Goal: Task Accomplishment & Management: Manage account settings

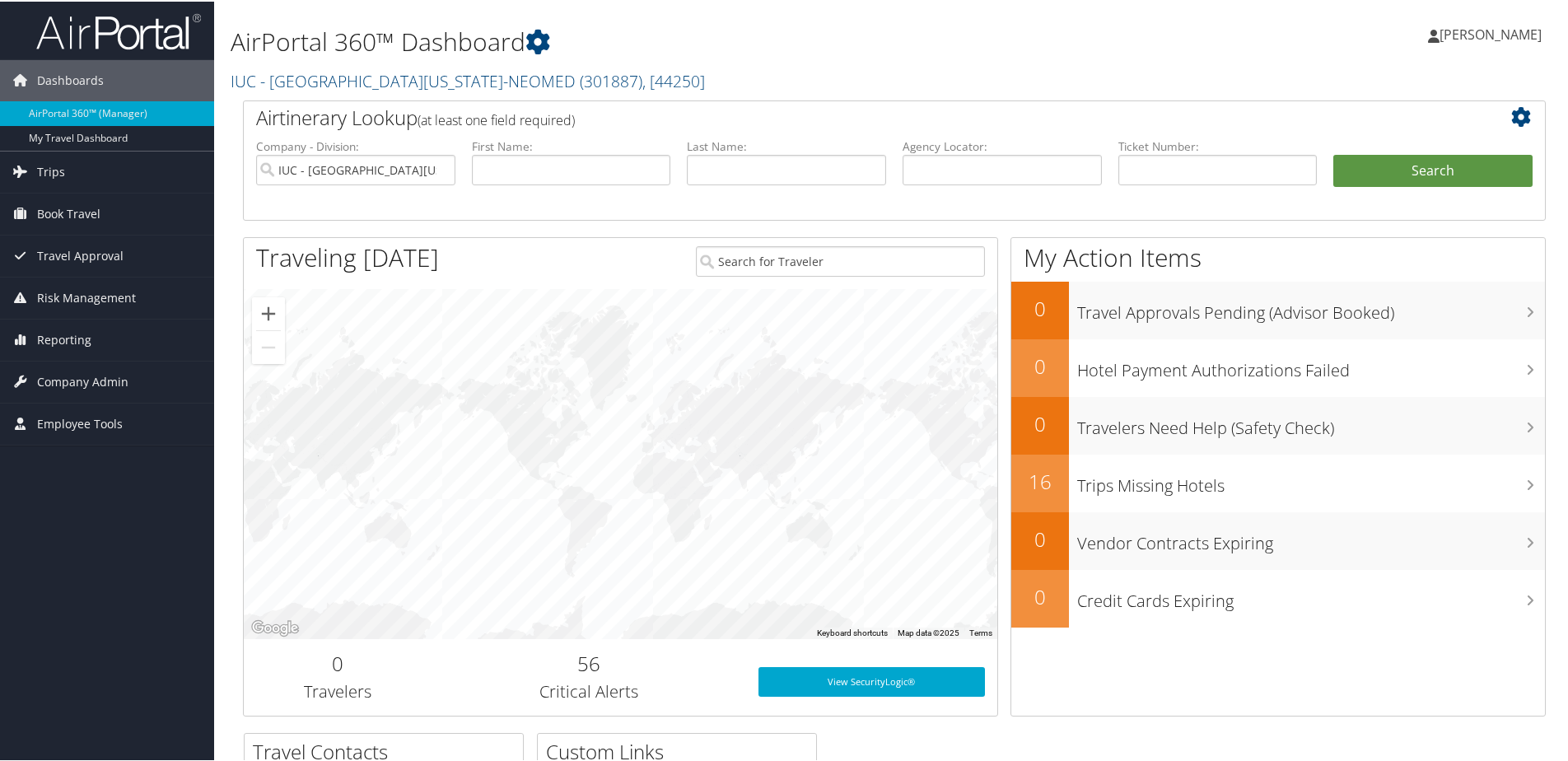
click at [1470, 33] on span "[PERSON_NAME]" at bounding box center [1491, 32] width 102 height 18
click at [1216, 37] on div "Thomas Maffett Thomas Maffett My Settings Travel Agency Contacts View Travel Pr…" at bounding box center [1312, 40] width 524 height 64
click at [73, 380] on span "Company Admin" at bounding box center [83, 380] width 91 height 41
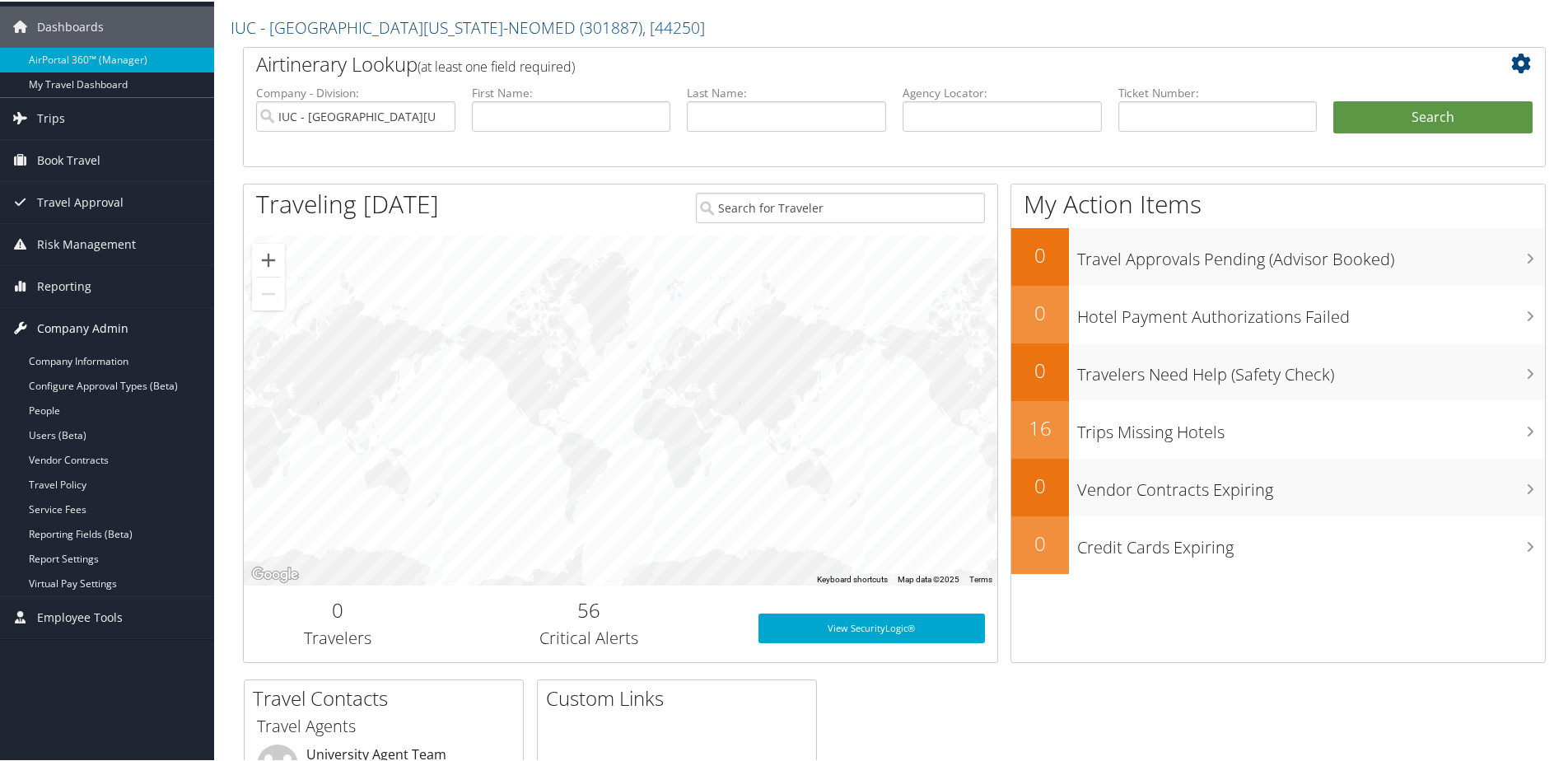
scroll to position [83, 0]
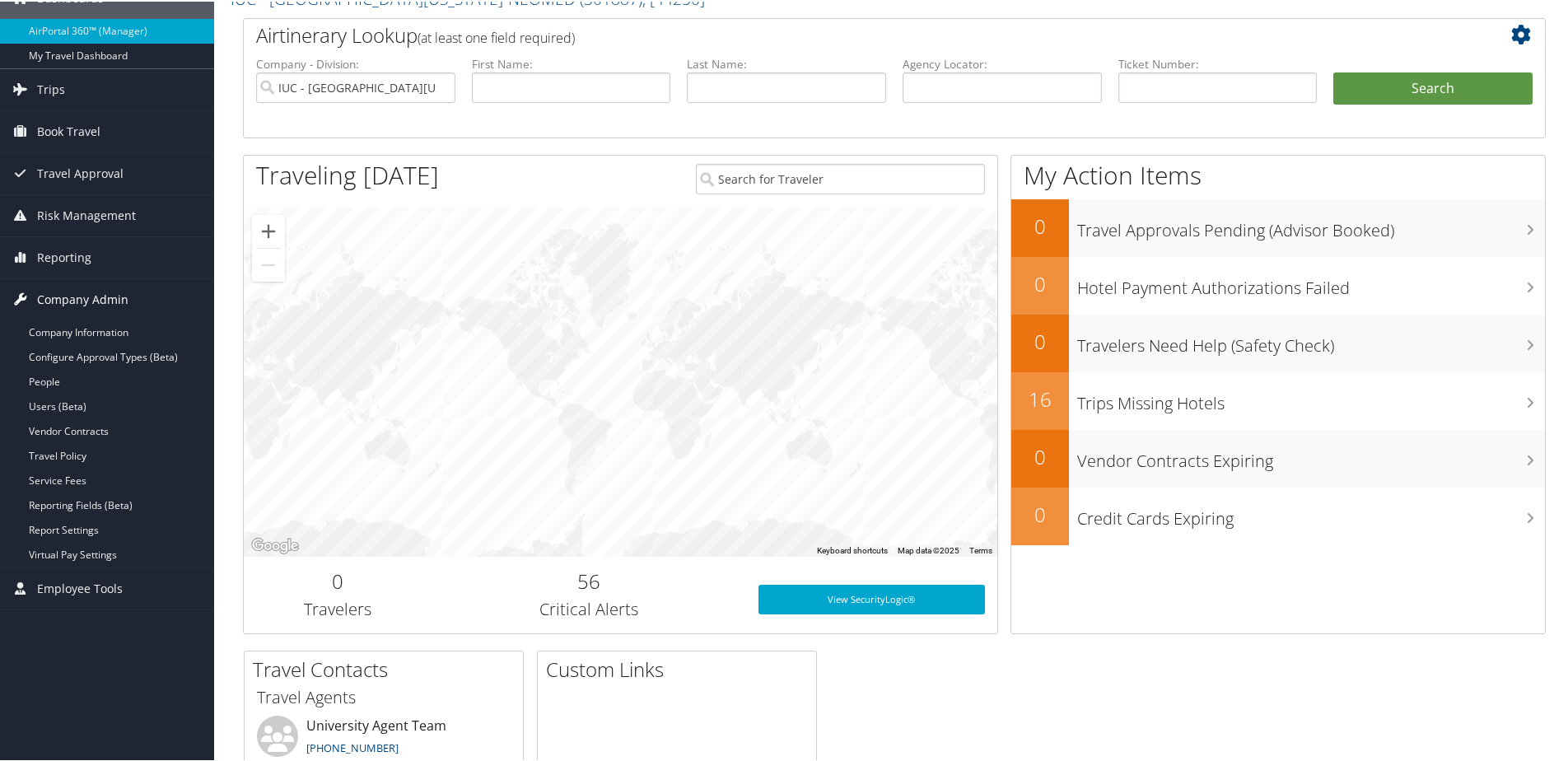
click at [73, 380] on link "People" at bounding box center [107, 380] width 214 height 25
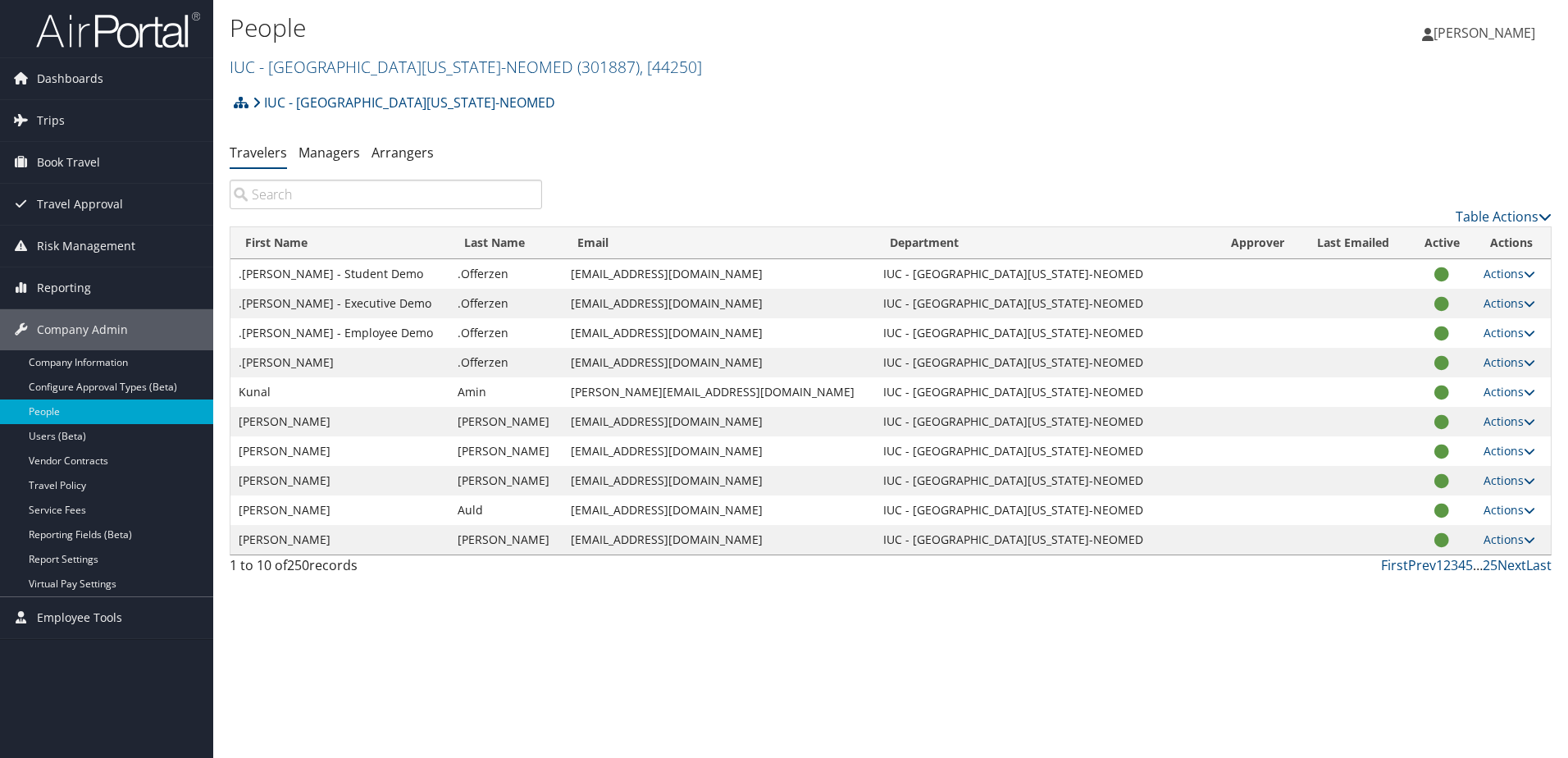
click at [305, 194] on input "search" at bounding box center [386, 194] width 313 height 30
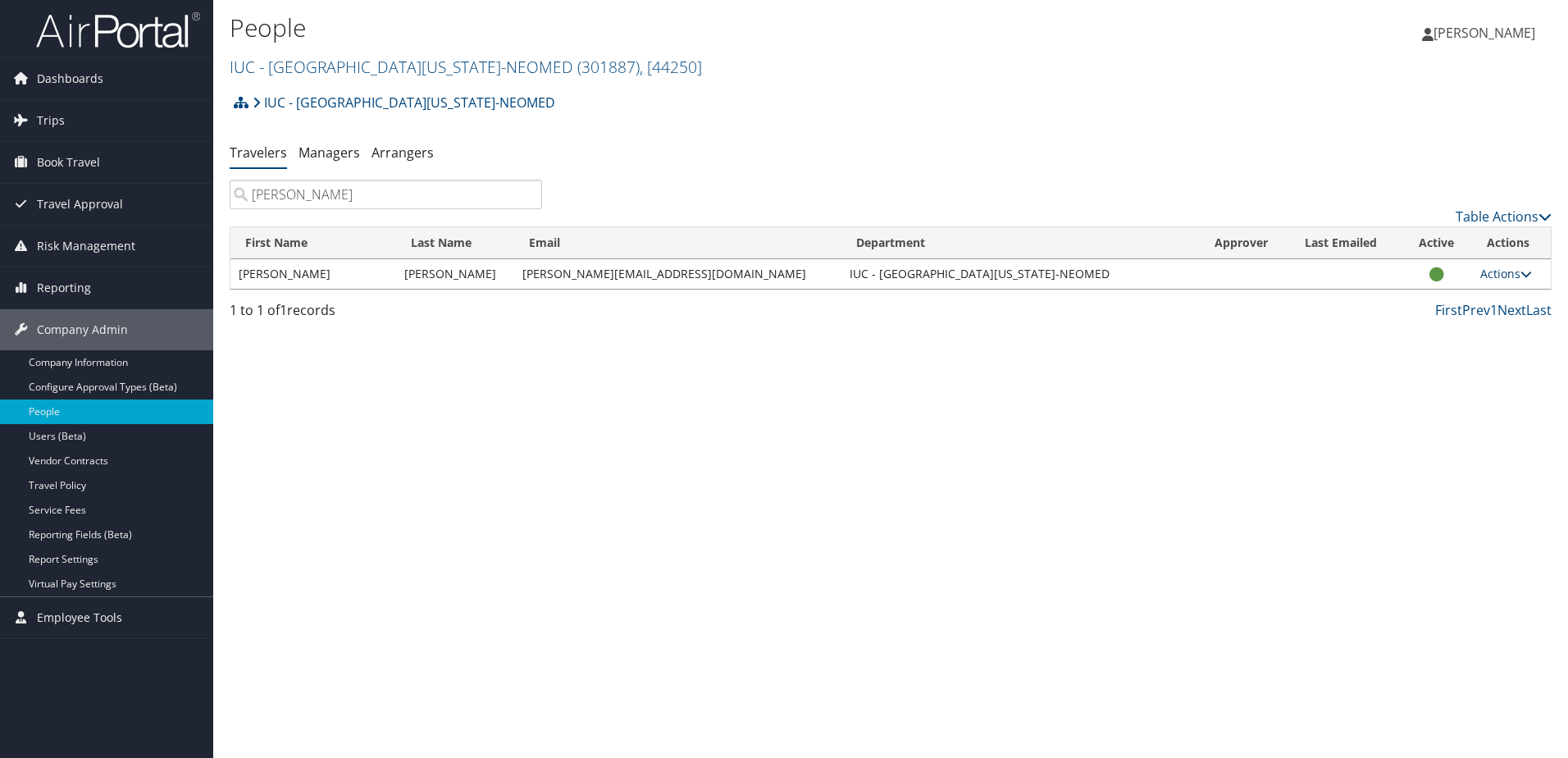
type input "sisler"
click at [1525, 275] on icon at bounding box center [1526, 274] width 12 height 12
click at [1410, 321] on link "View Profile" at bounding box center [1447, 326] width 151 height 28
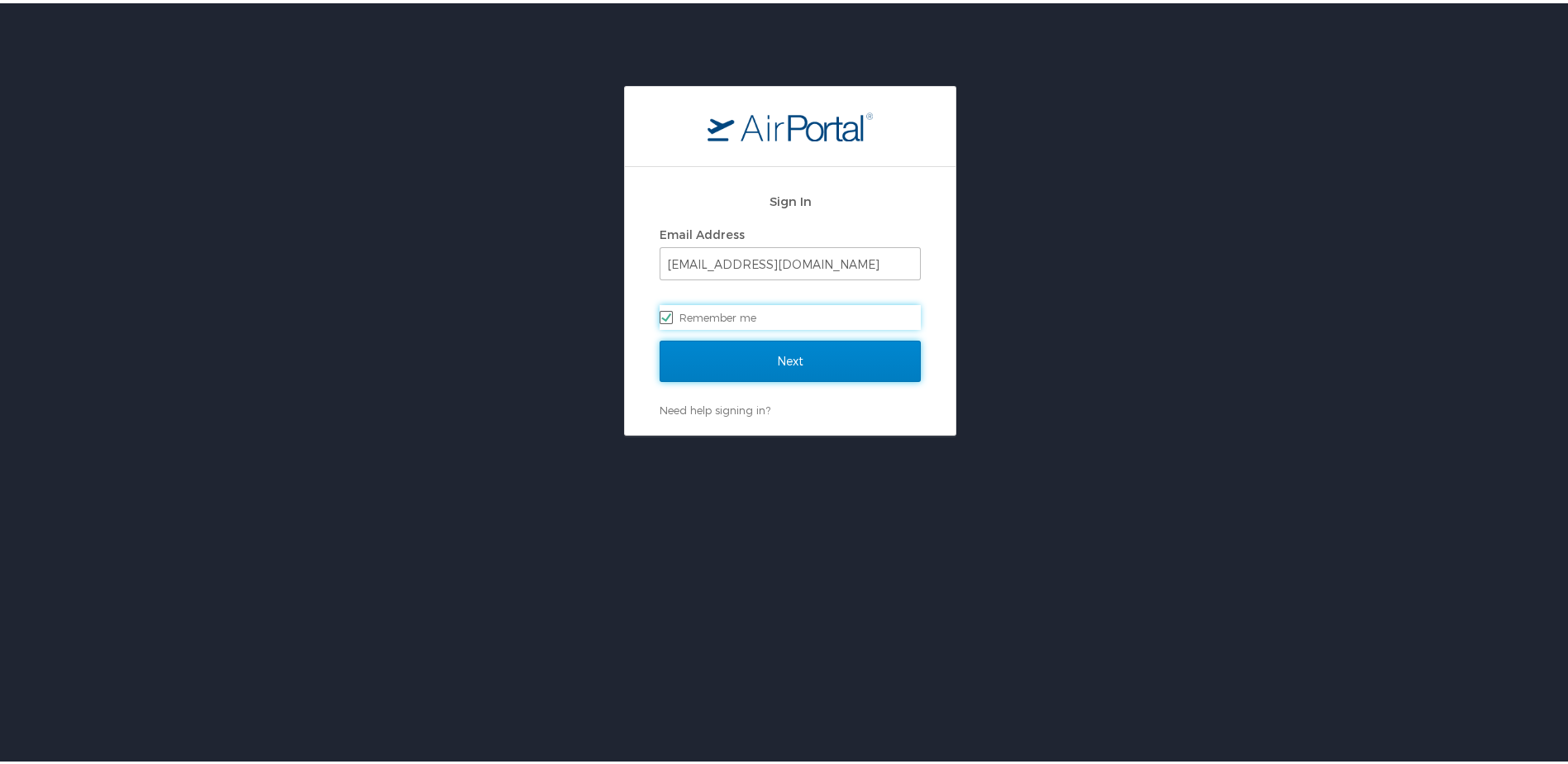
click at [764, 361] on input "Next" at bounding box center [790, 358] width 261 height 41
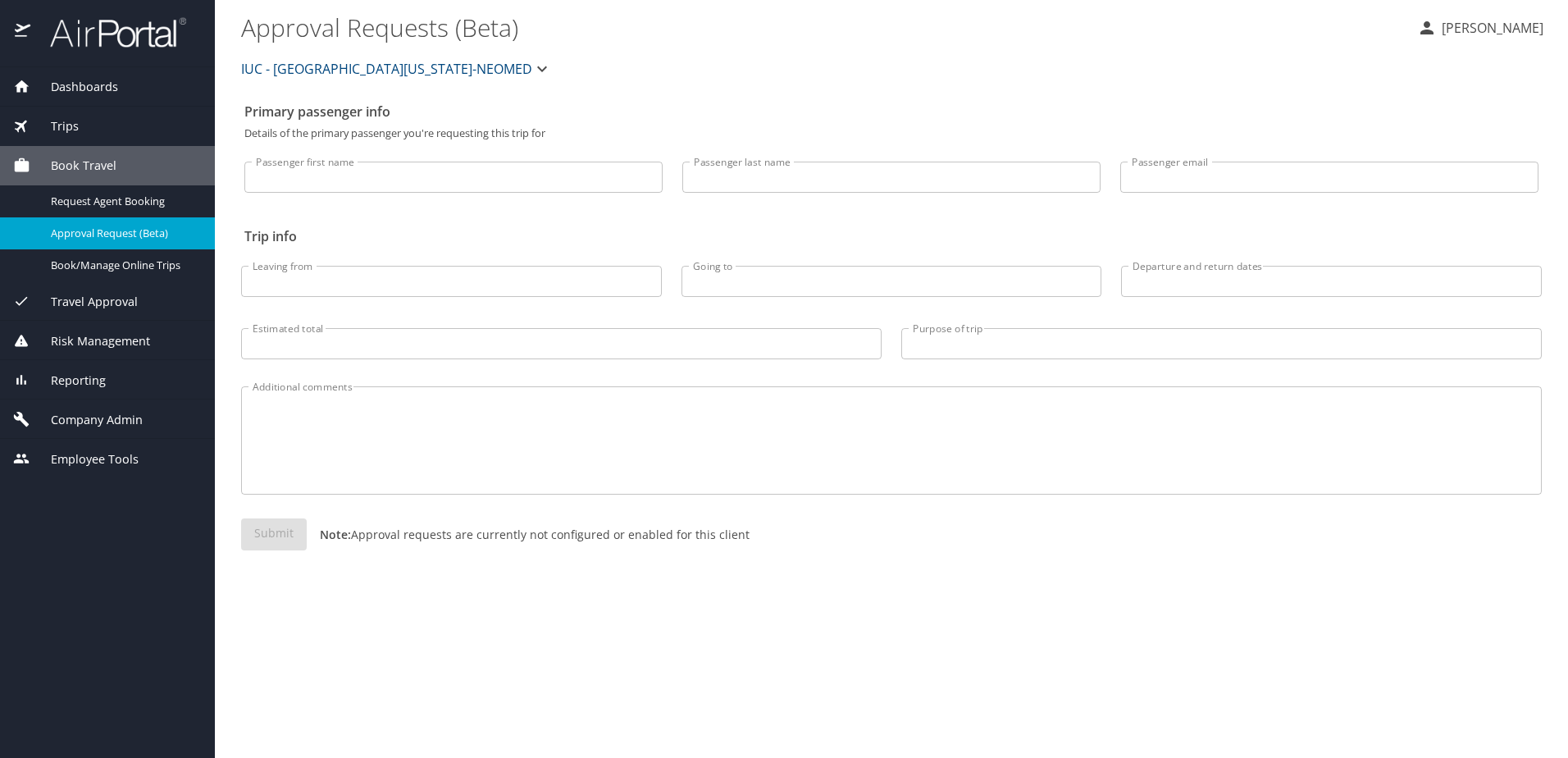
click at [550, 64] on icon "button" at bounding box center [542, 69] width 19 height 20
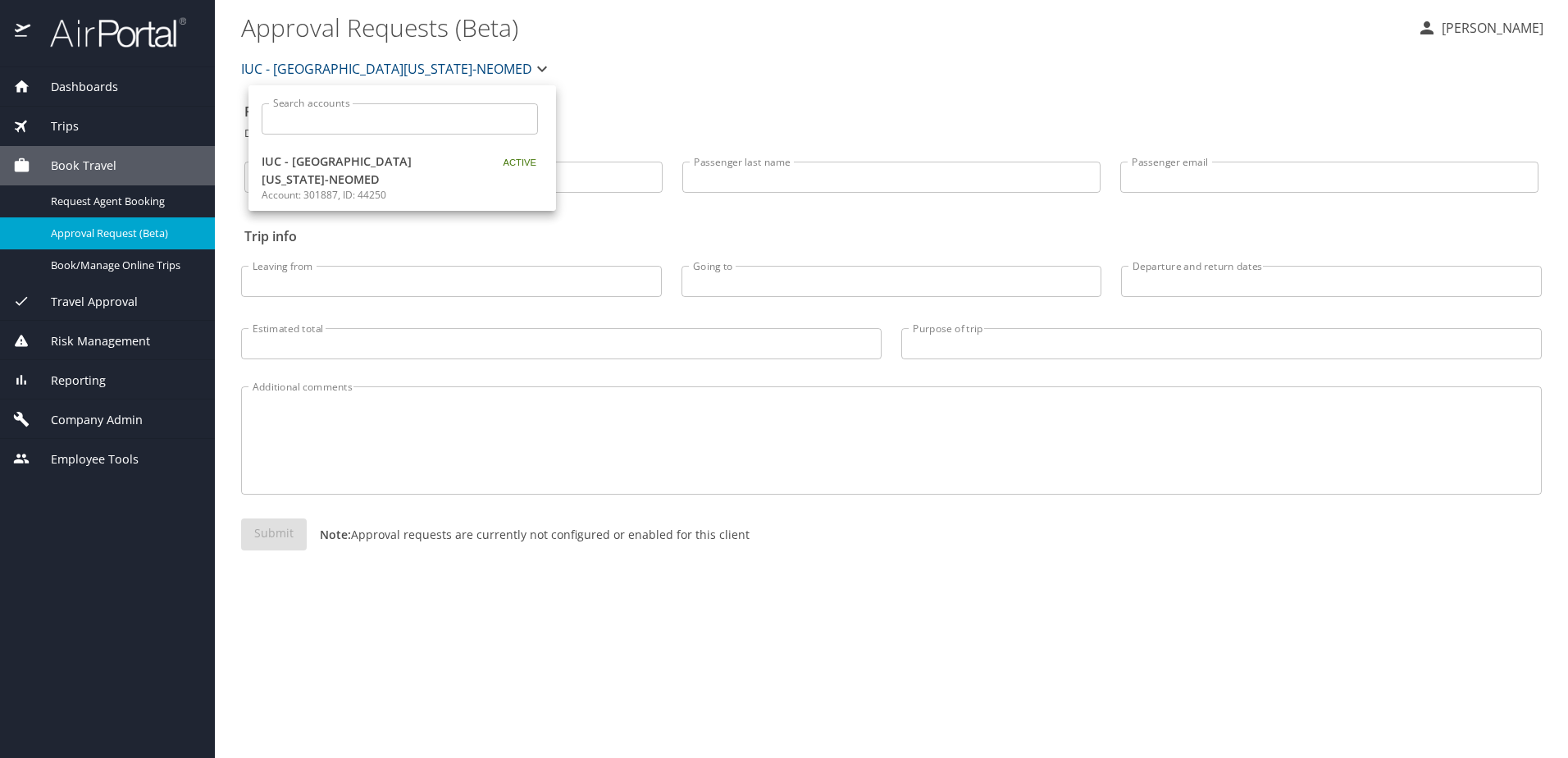
click at [774, 67] on div at bounding box center [784, 379] width 1568 height 758
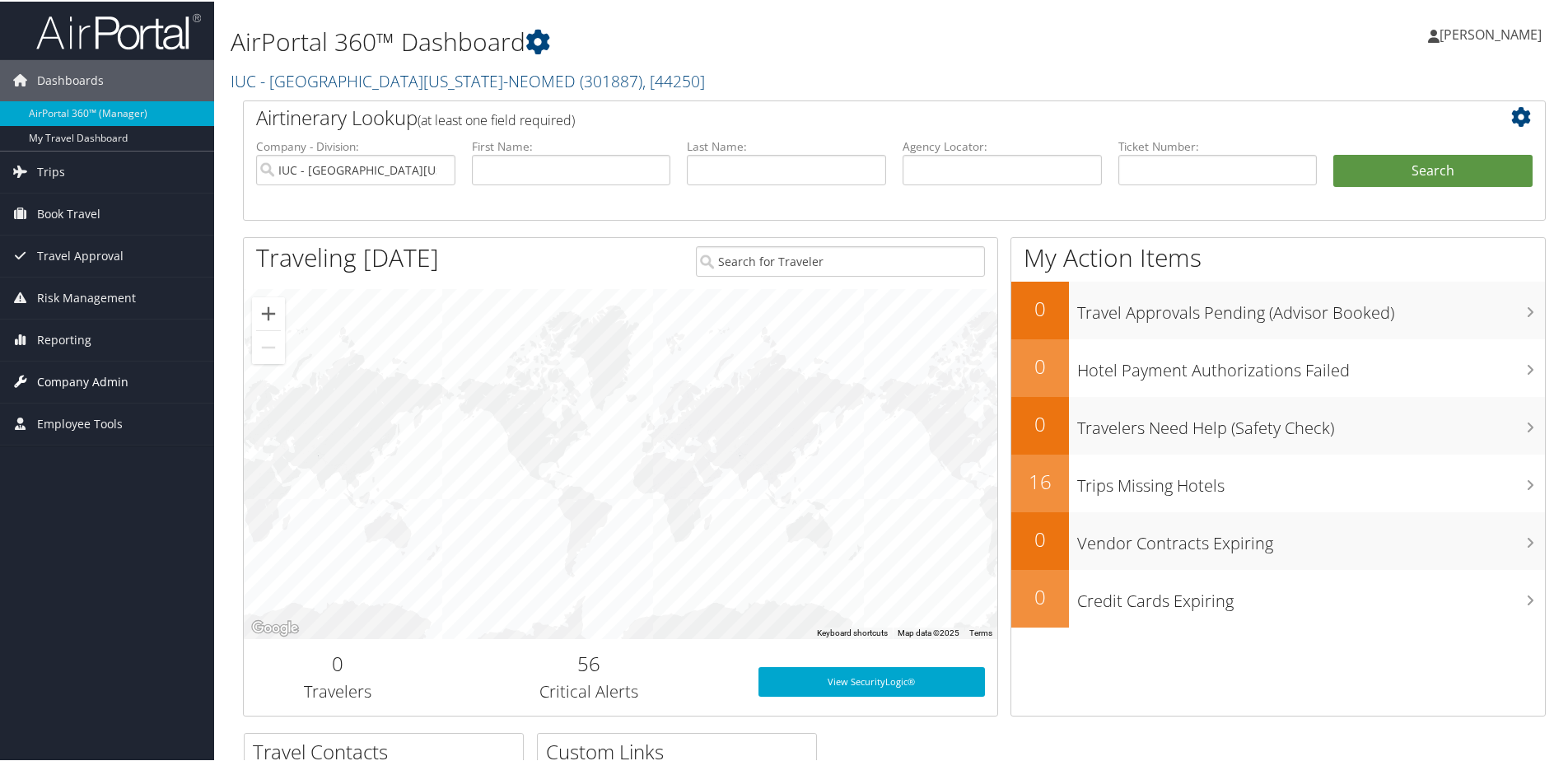
click at [50, 374] on span "Company Admin" at bounding box center [83, 380] width 91 height 41
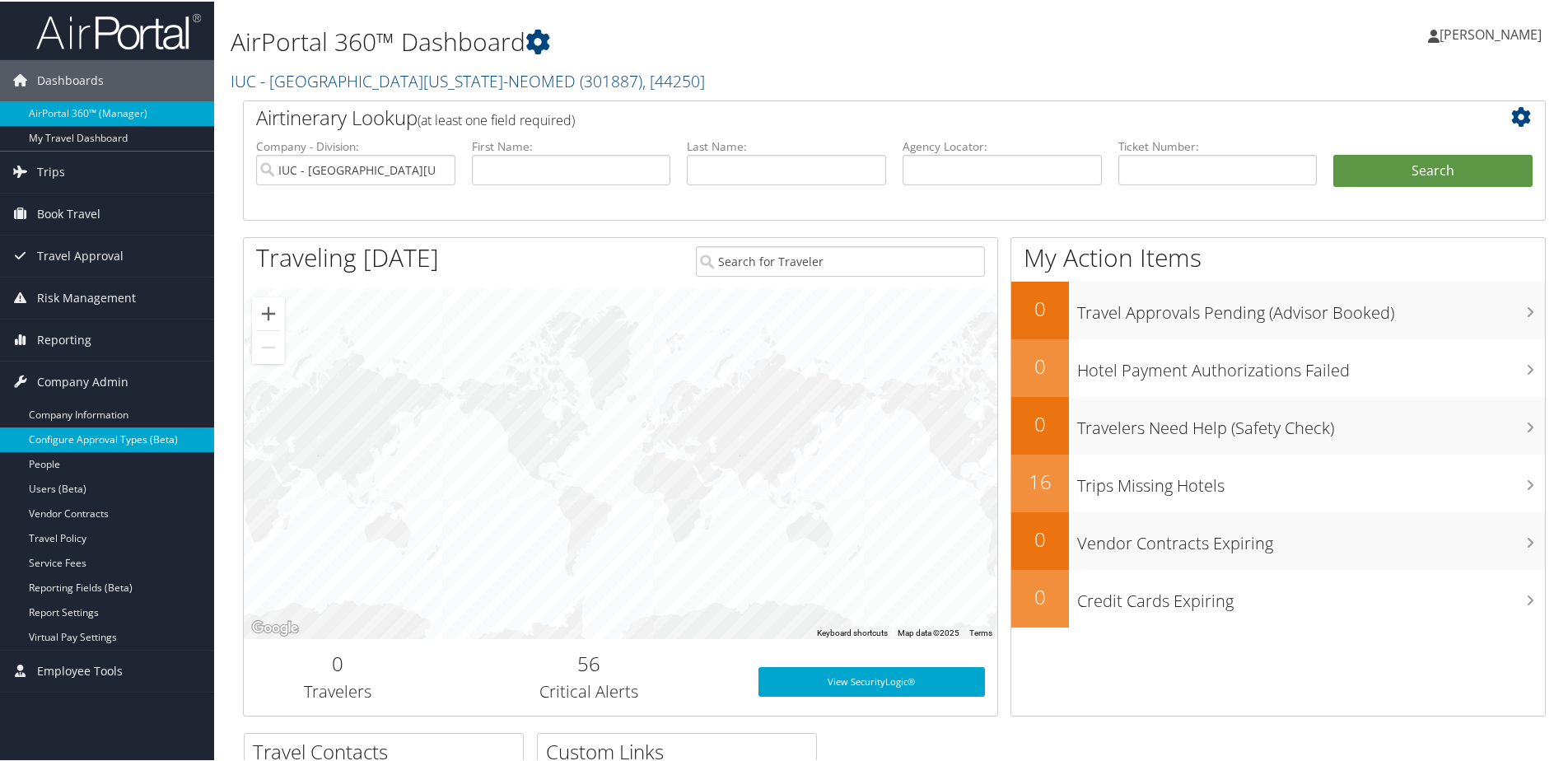
click at [123, 438] on link "Configure Approval Types (Beta)" at bounding box center [107, 438] width 214 height 25
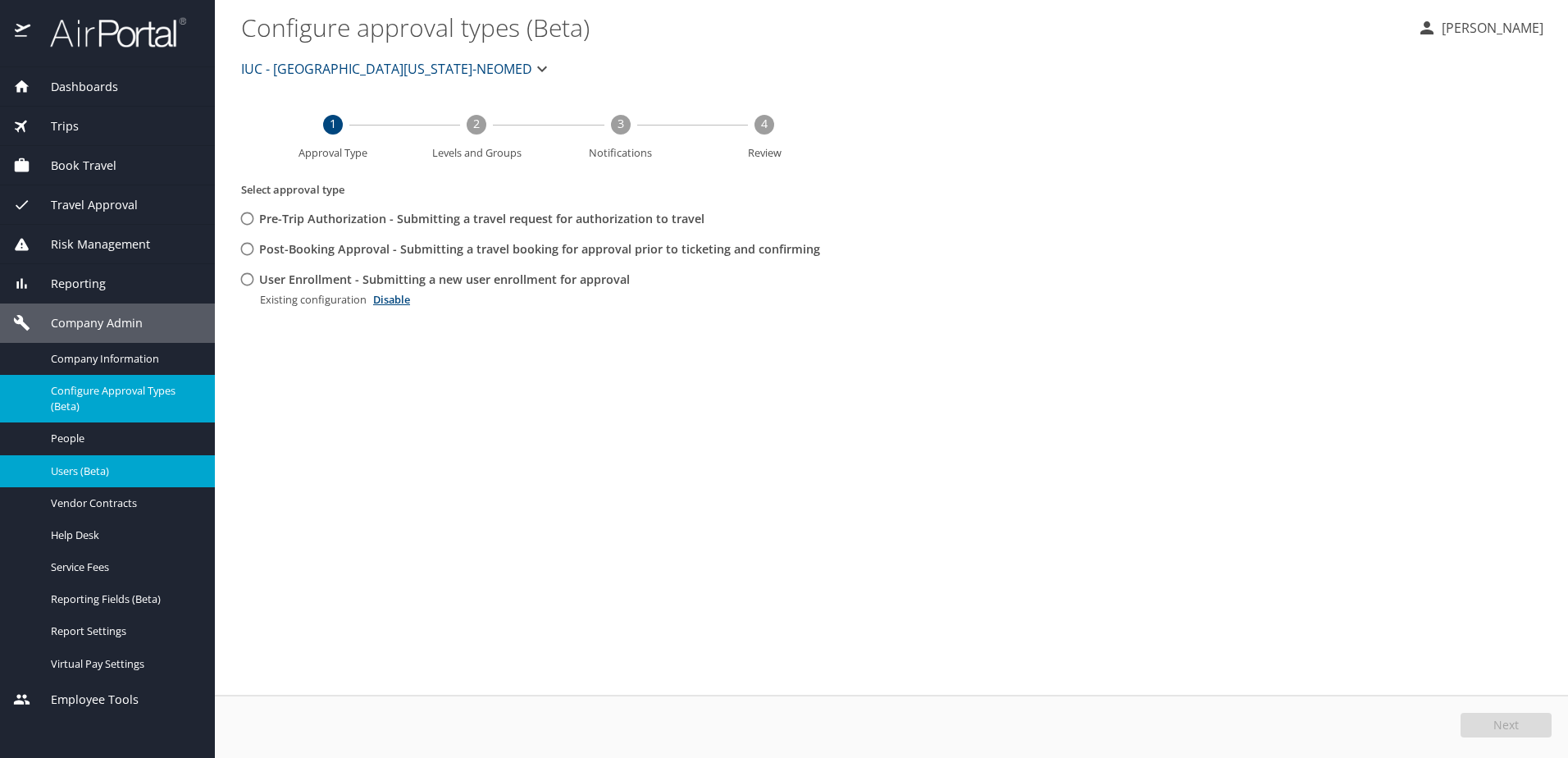
click at [69, 466] on span "Users (Beta)" at bounding box center [123, 471] width 144 height 15
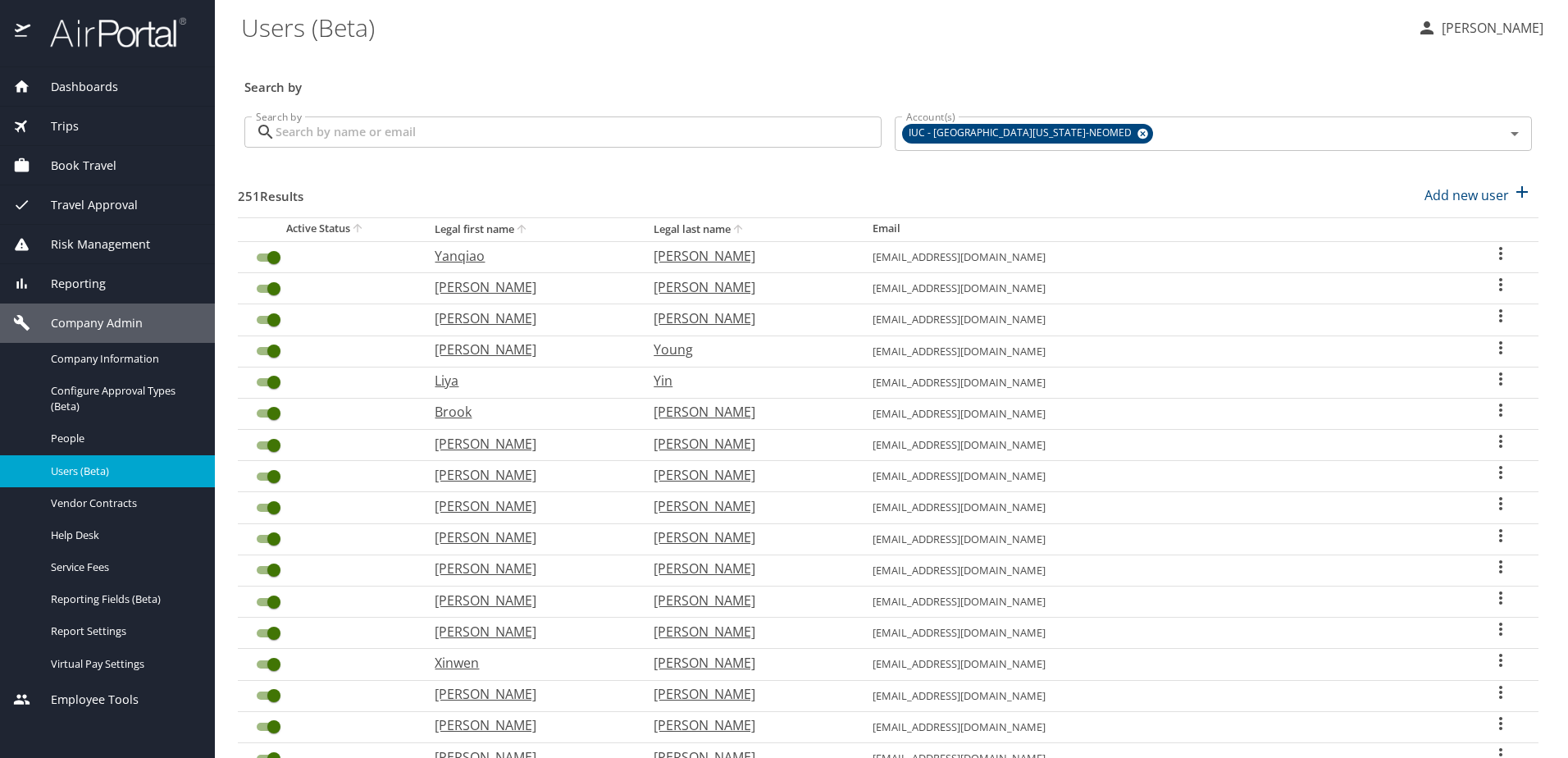
click at [381, 122] on input "Search by" at bounding box center [578, 131] width 606 height 31
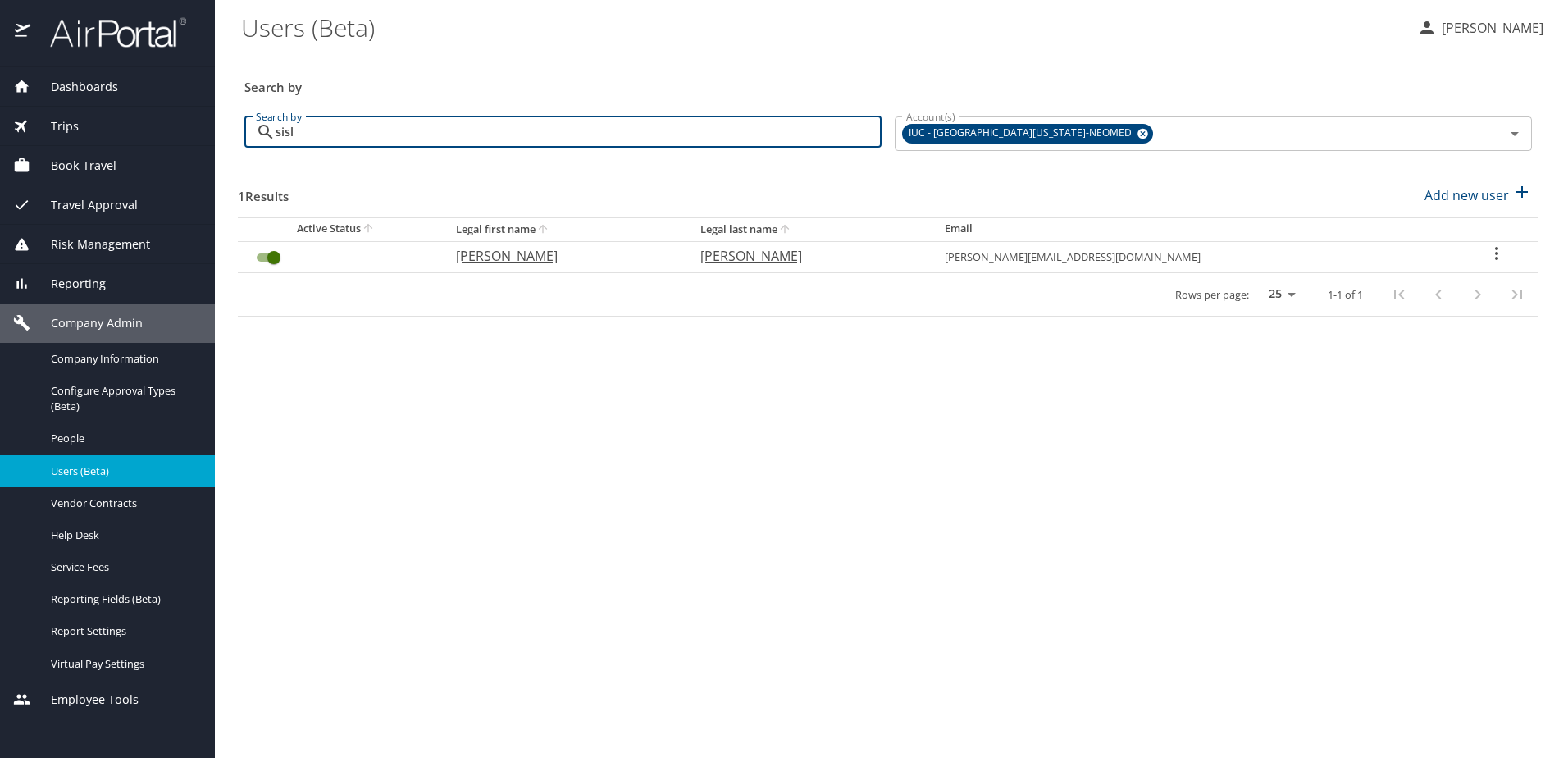
type input "sisl"
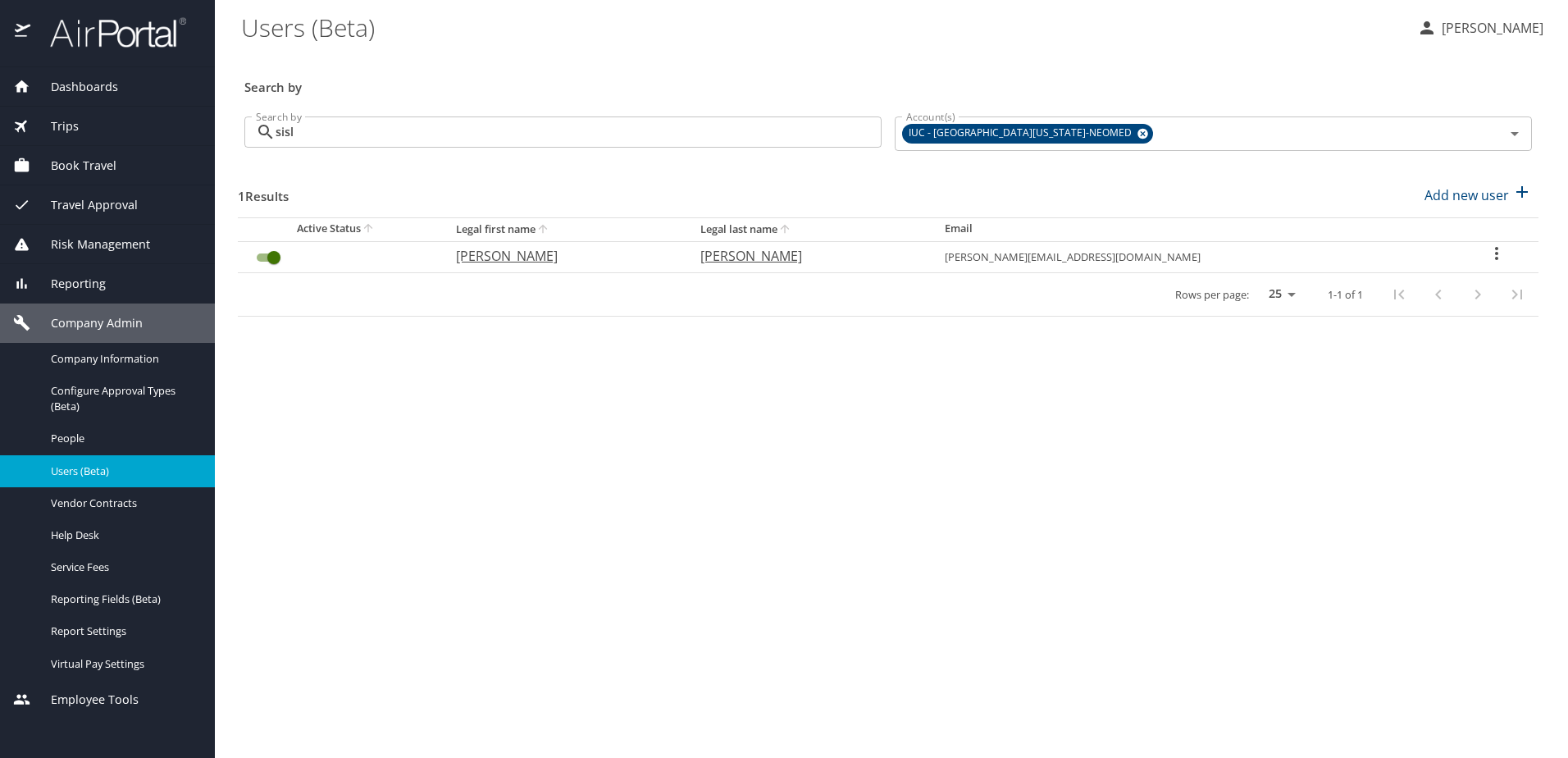
click at [1487, 247] on icon "User Search Table" at bounding box center [1496, 253] width 19 height 20
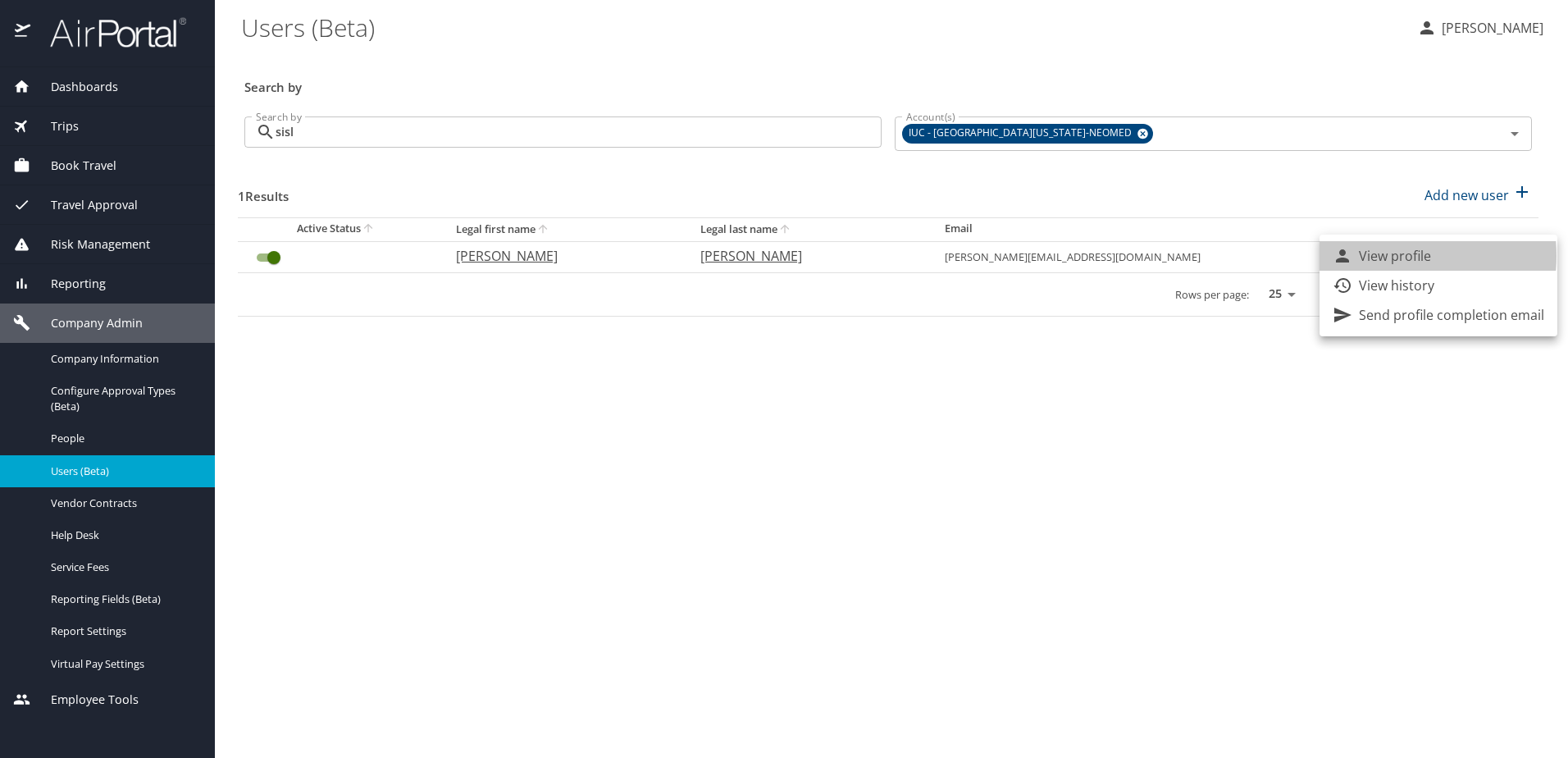
click at [1385, 256] on p "View profile" at bounding box center [1394, 255] width 72 height 20
select select "US"
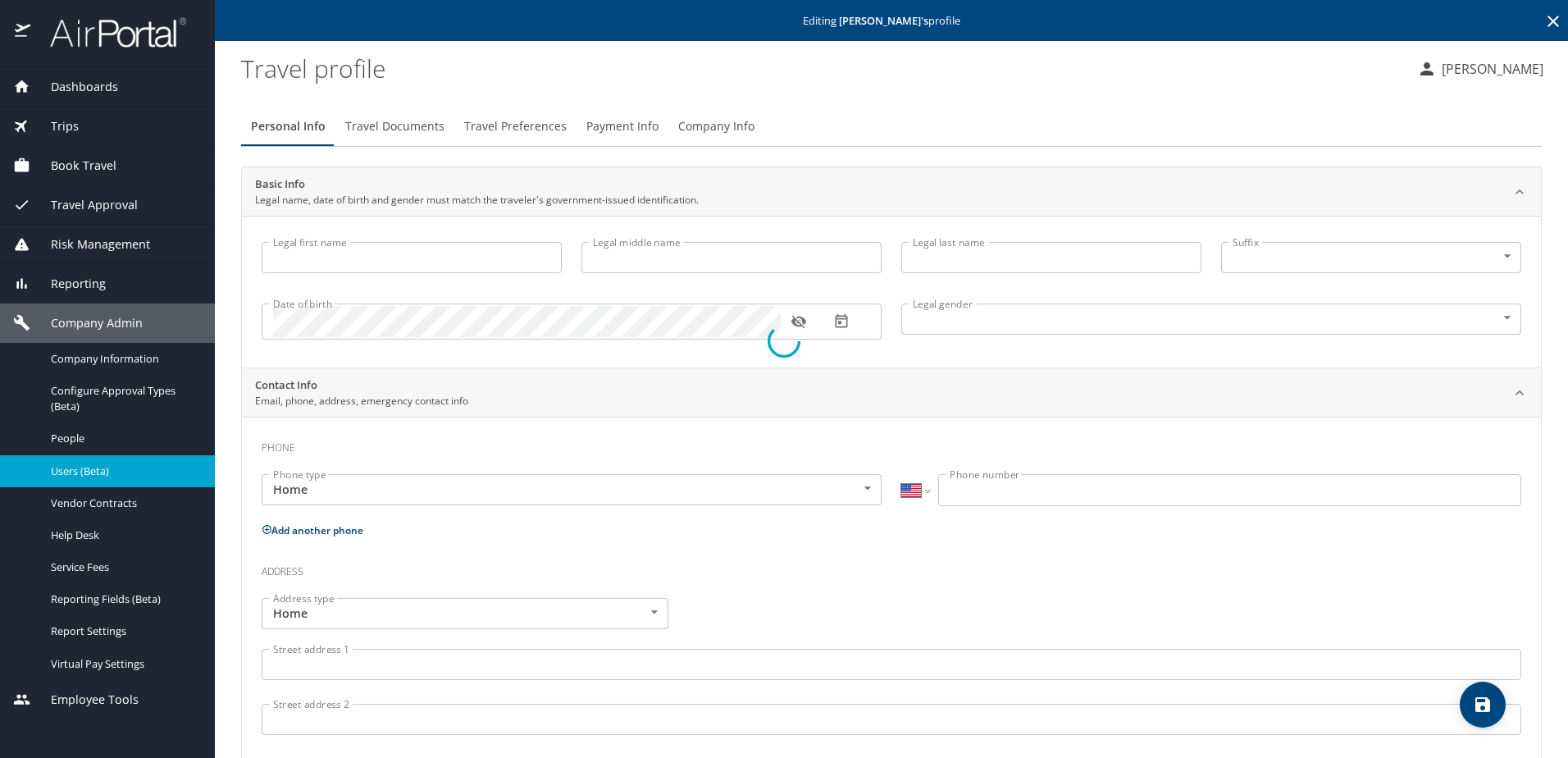
type input "Hannah"
type input "Sisler"
type input "Female"
select select "US"
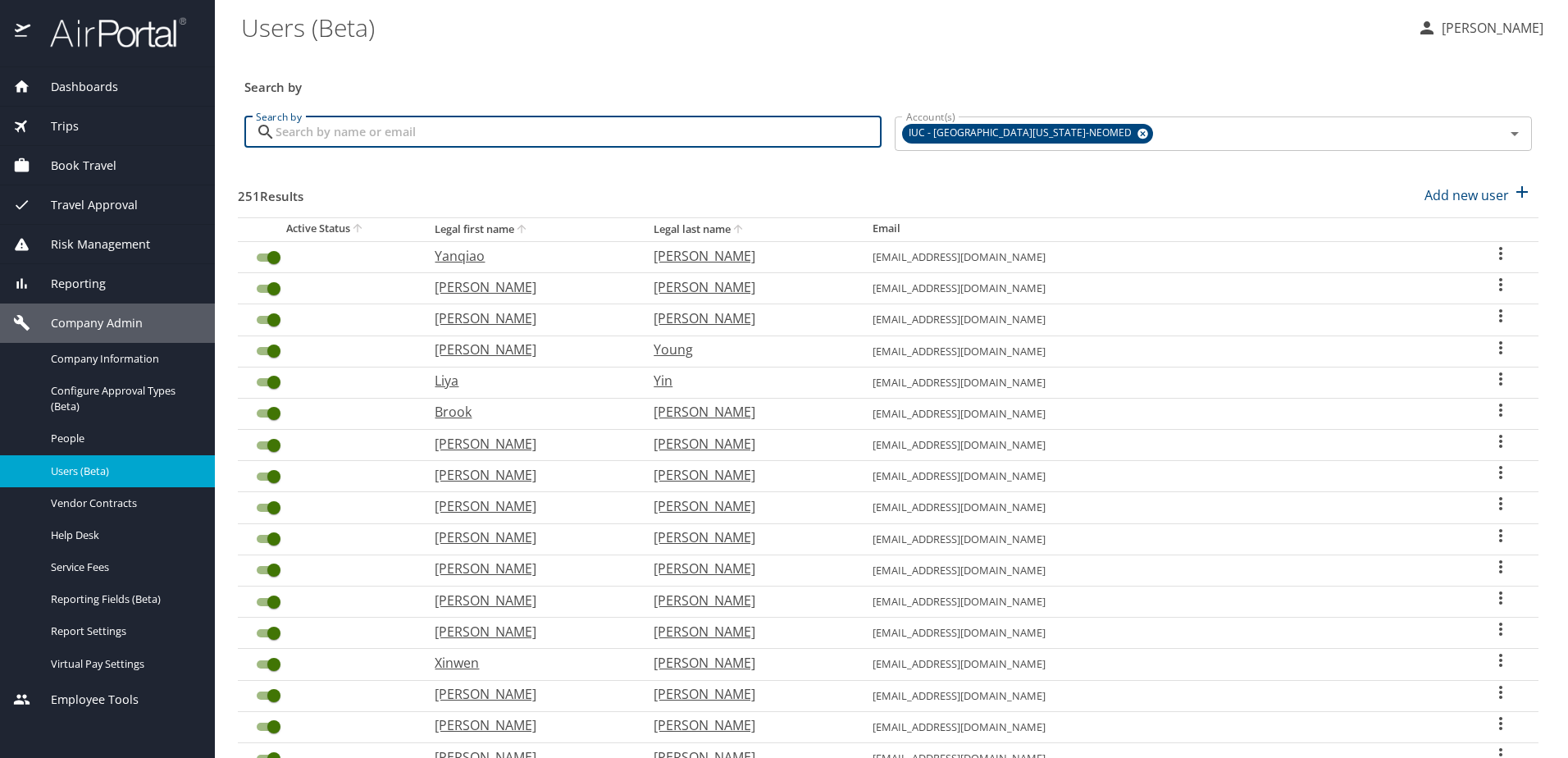
click at [609, 124] on input "Search by" at bounding box center [578, 131] width 606 height 31
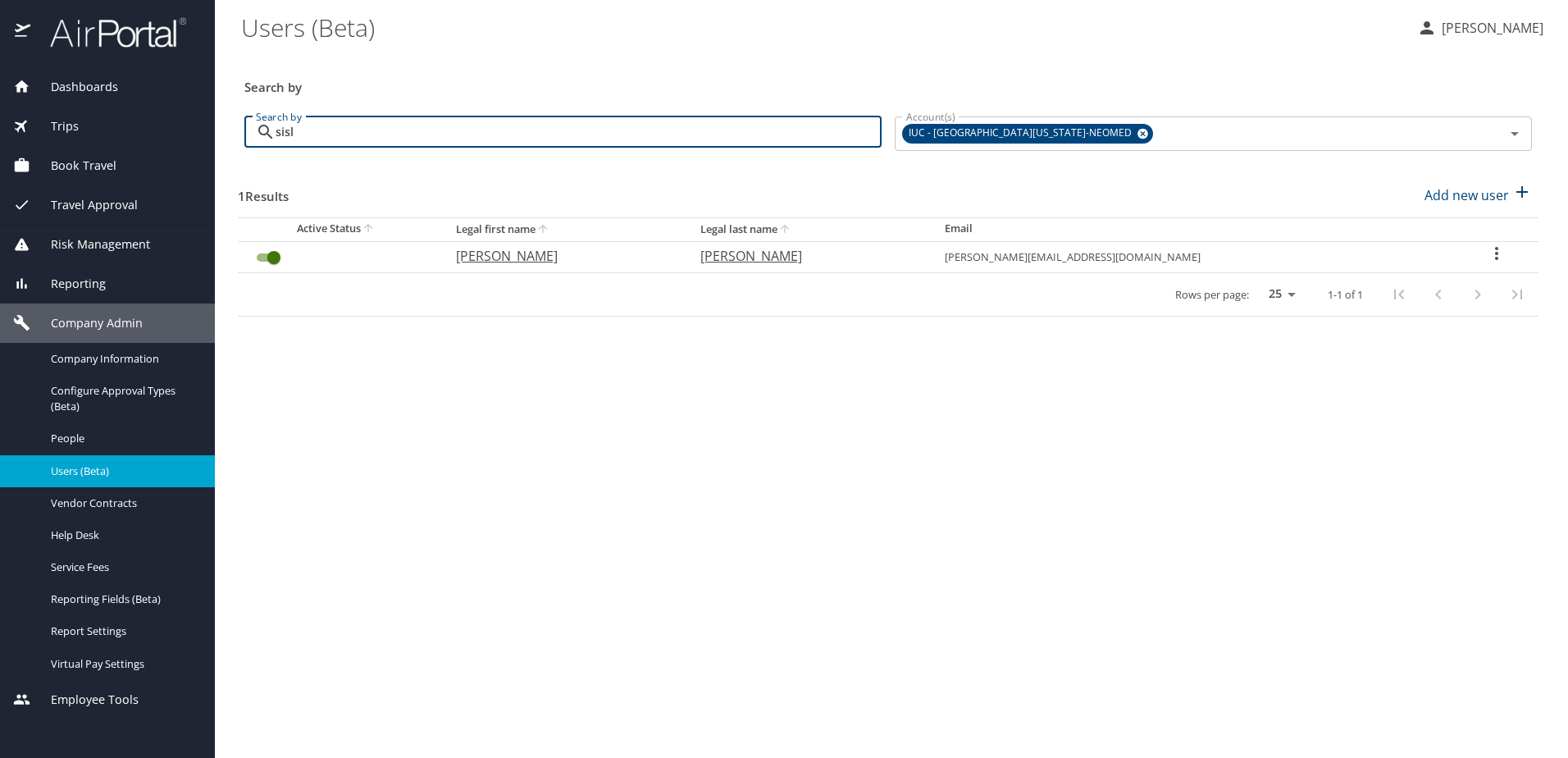
type input "sisl"
click at [1495, 248] on icon "User Search Table" at bounding box center [1497, 253] width 3 height 13
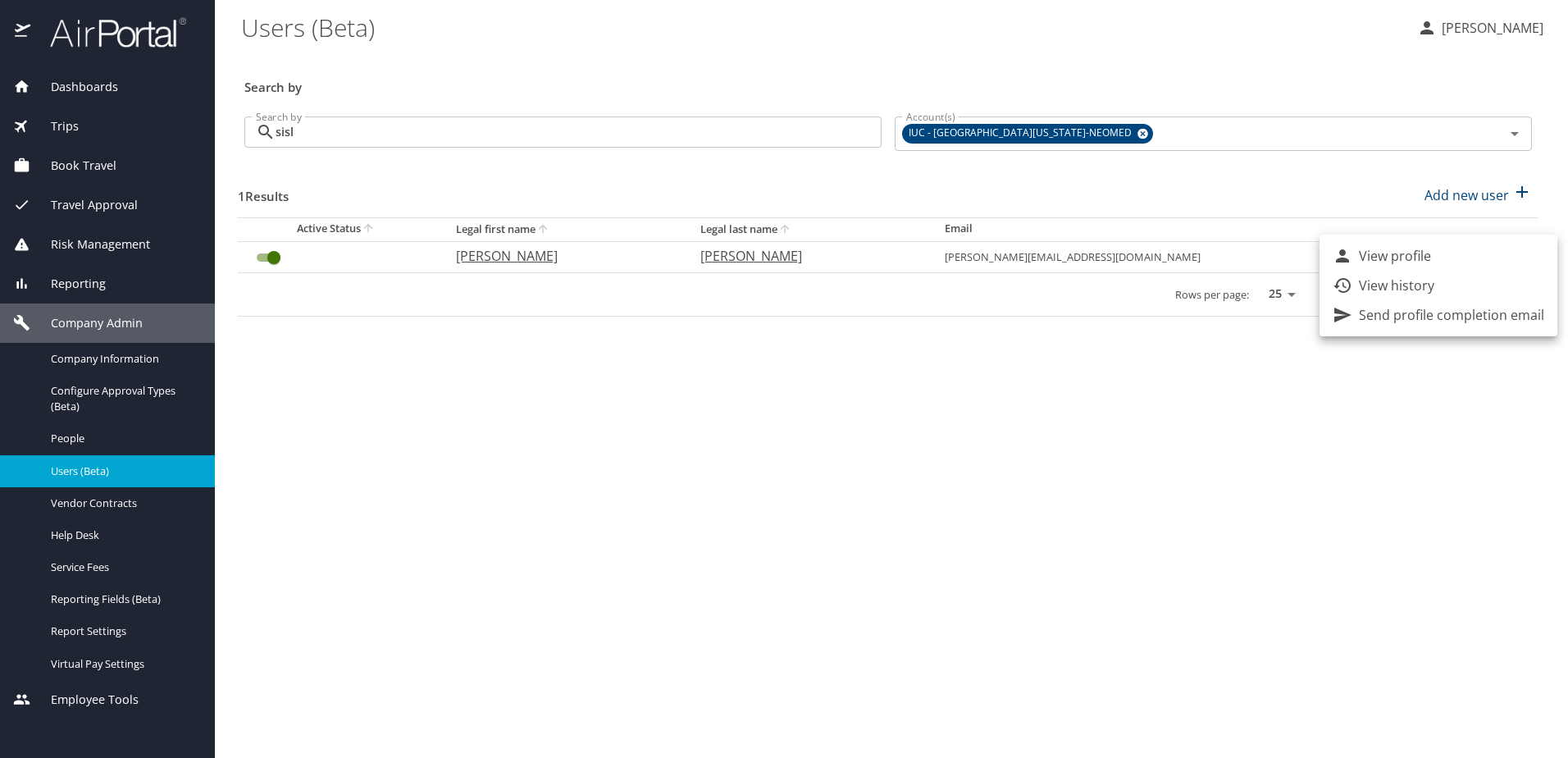
click at [1253, 191] on div at bounding box center [784, 379] width 1568 height 758
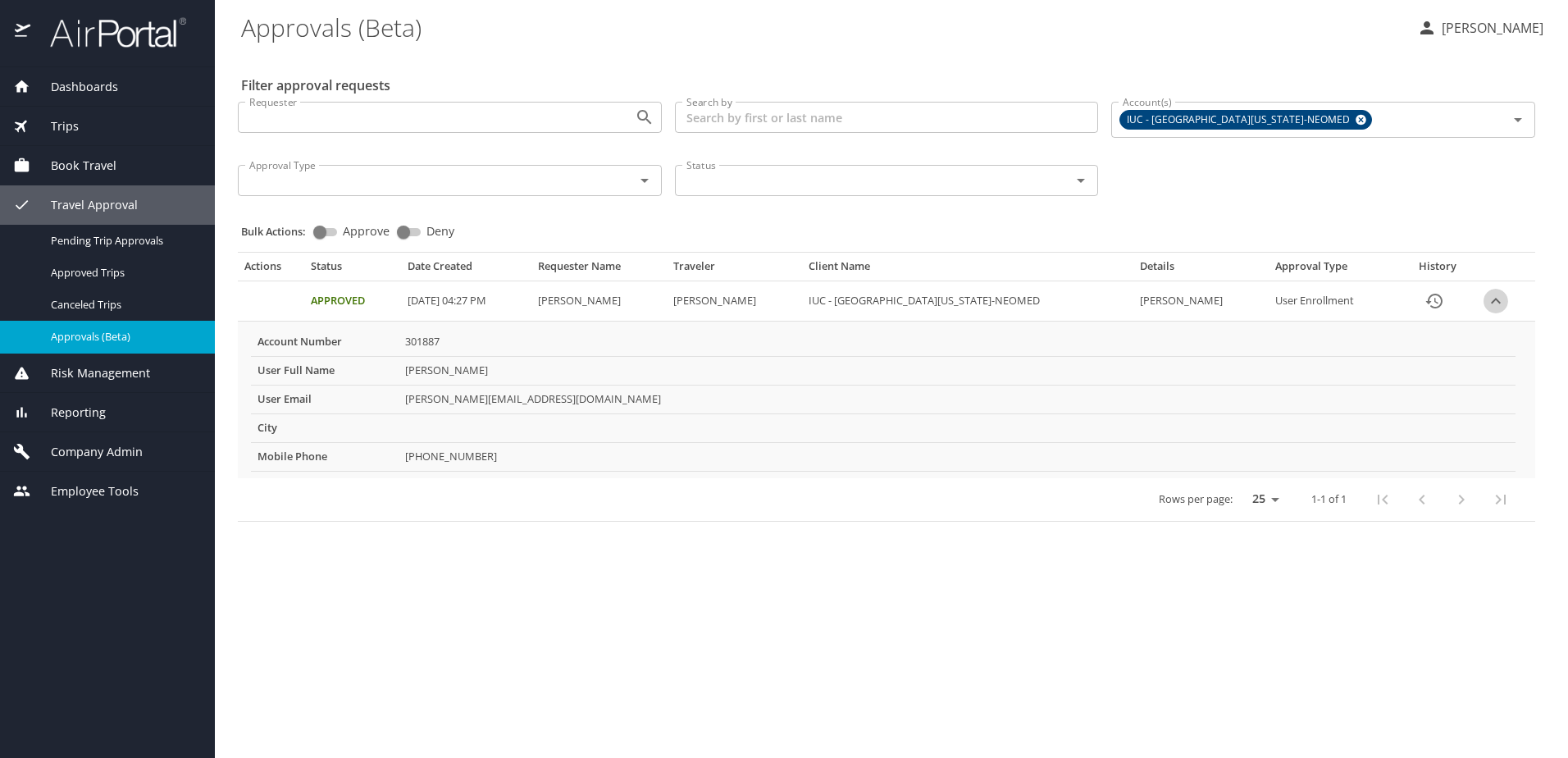
click at [1493, 298] on icon "expand row" at bounding box center [1495, 301] width 19 height 20
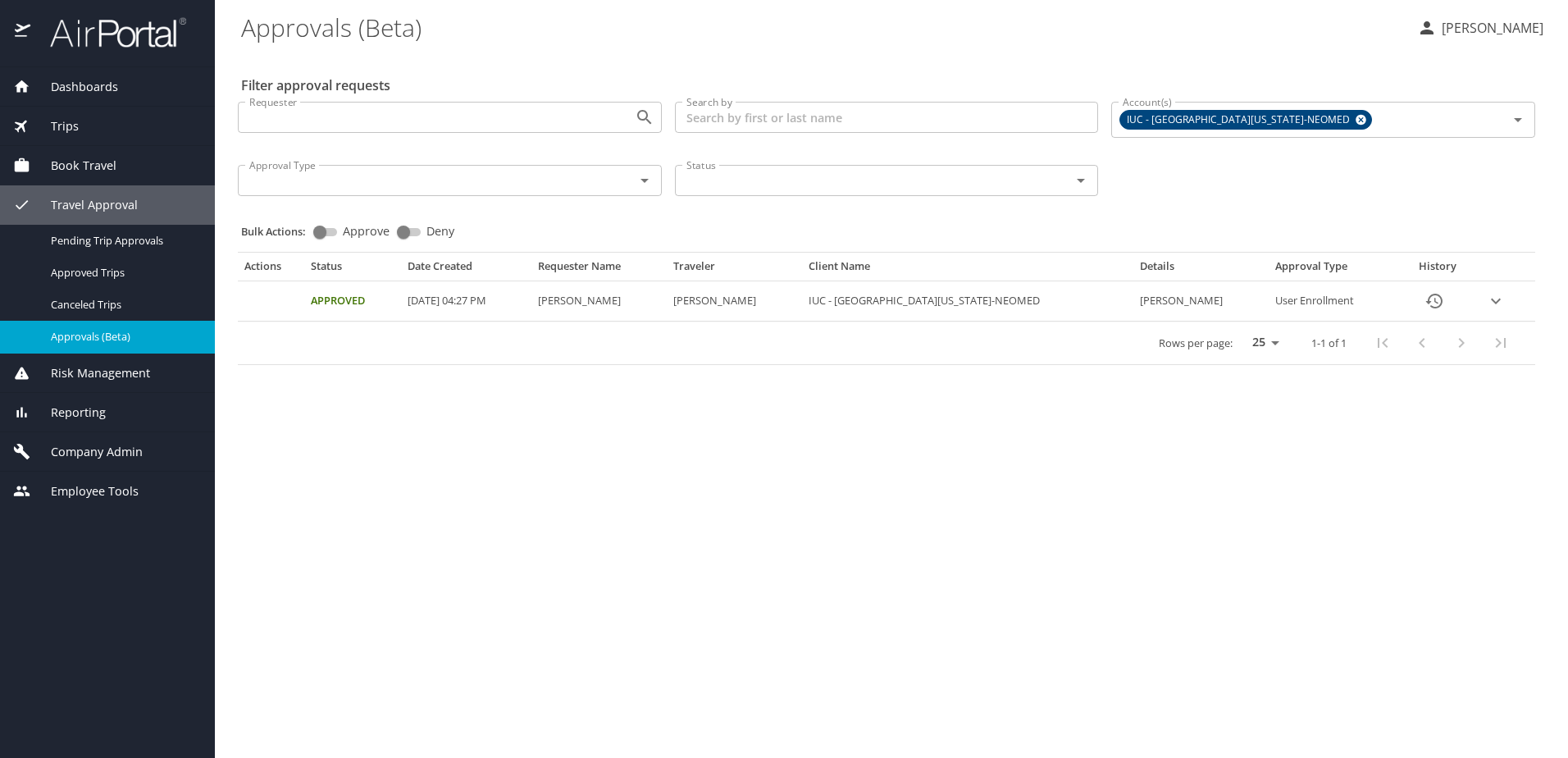
click at [1493, 298] on icon "expand row" at bounding box center [1495, 301] width 19 height 20
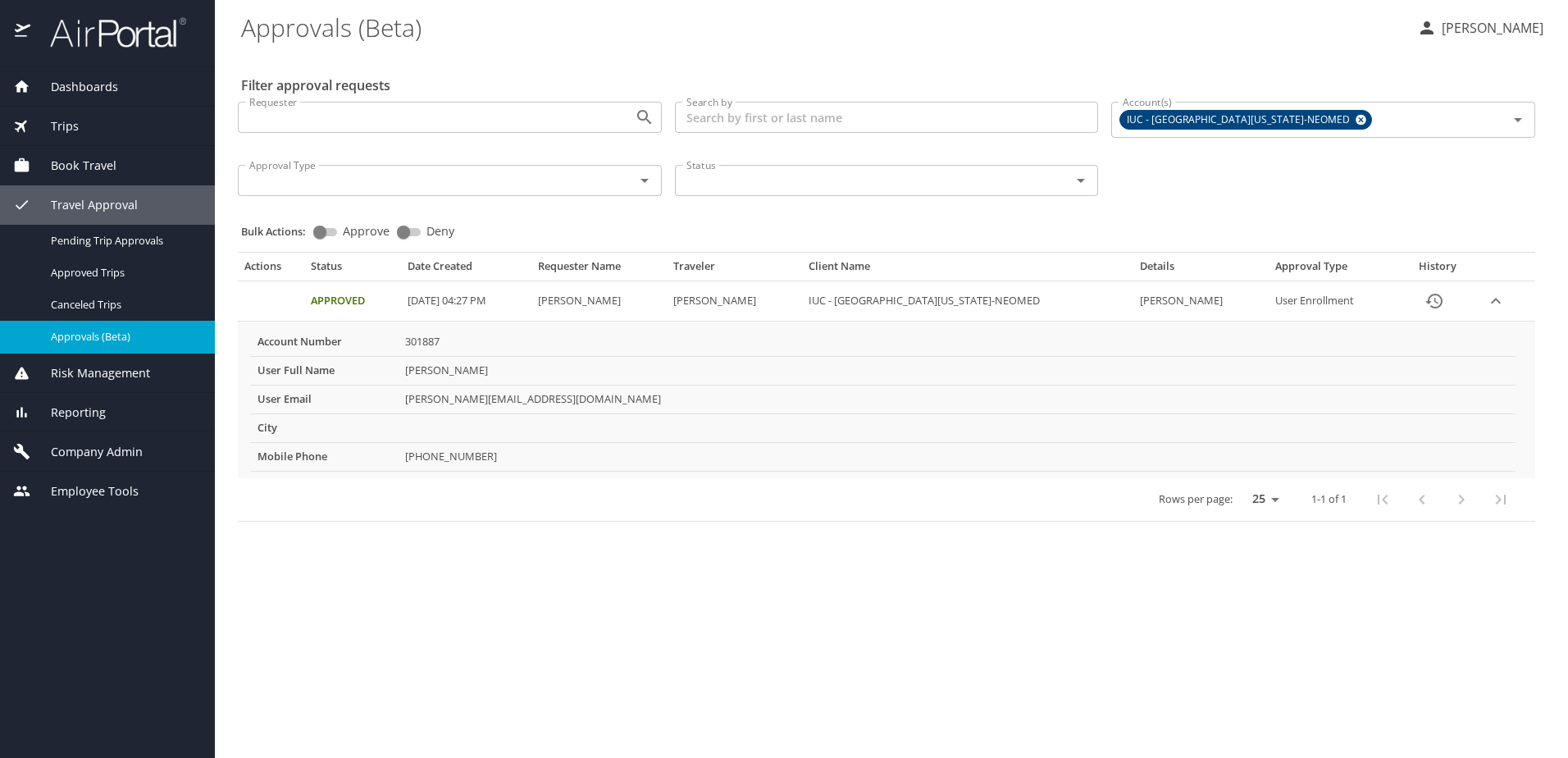
click at [1483, 31] on p "[PERSON_NAME]" at bounding box center [1490, 27] width 107 height 20
click at [1484, 31] on div at bounding box center [784, 379] width 1568 height 758
click at [1318, 35] on \(Beta\) "Approvals (Beta)" at bounding box center [823, 27] width 1163 height 51
click at [1192, 303] on td "Hannah Sisler" at bounding box center [1201, 301] width 136 height 40
click at [1185, 266] on th "Details" at bounding box center [1201, 270] width 136 height 21
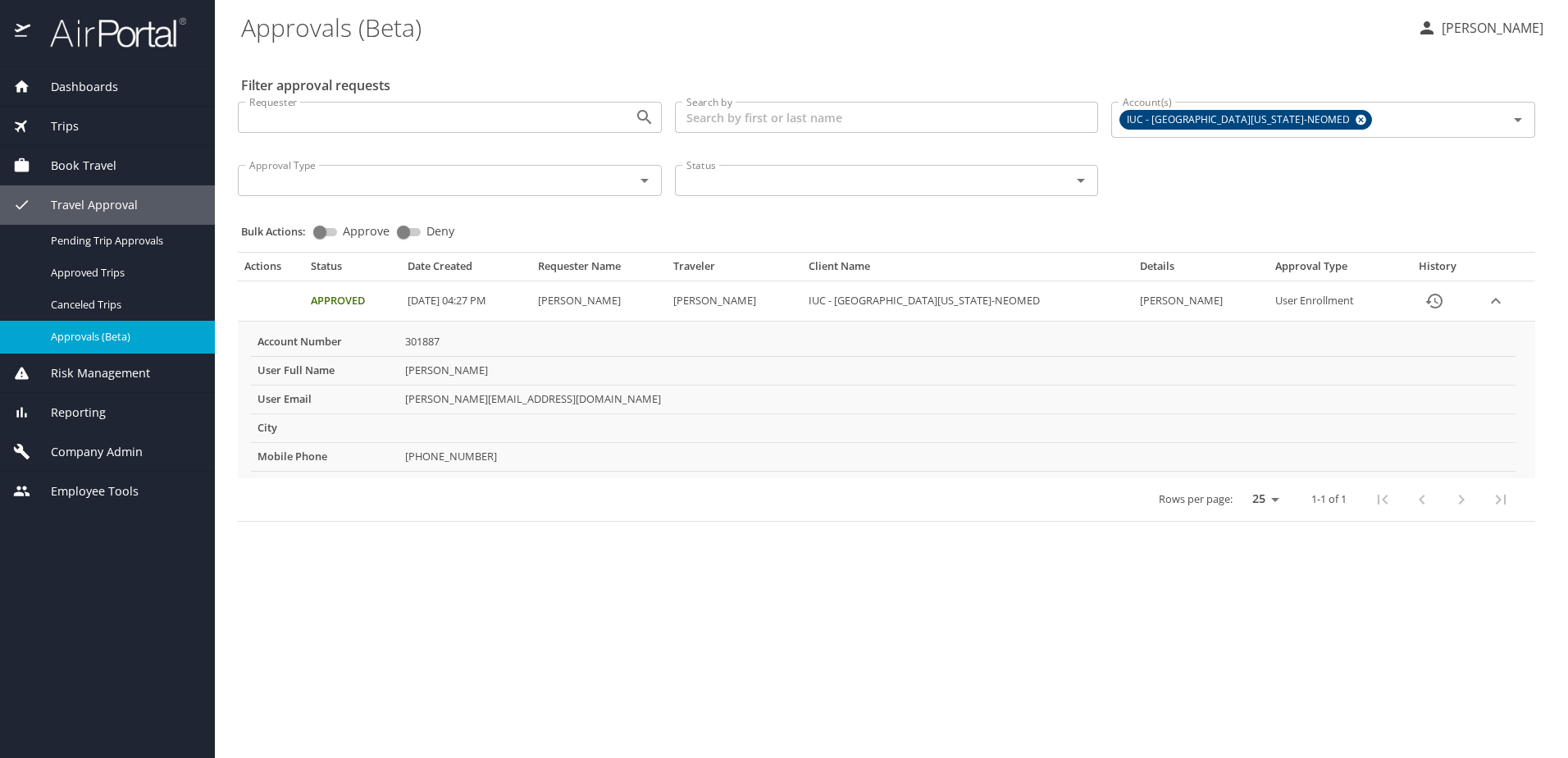
click at [1250, 177] on div "Requester Requester Search by Search by Account(s) IUC - Northeast Ohio Medical…" at bounding box center [887, 148] width 1310 height 117
click at [1514, 114] on icon "Open" at bounding box center [1518, 120] width 19 height 20
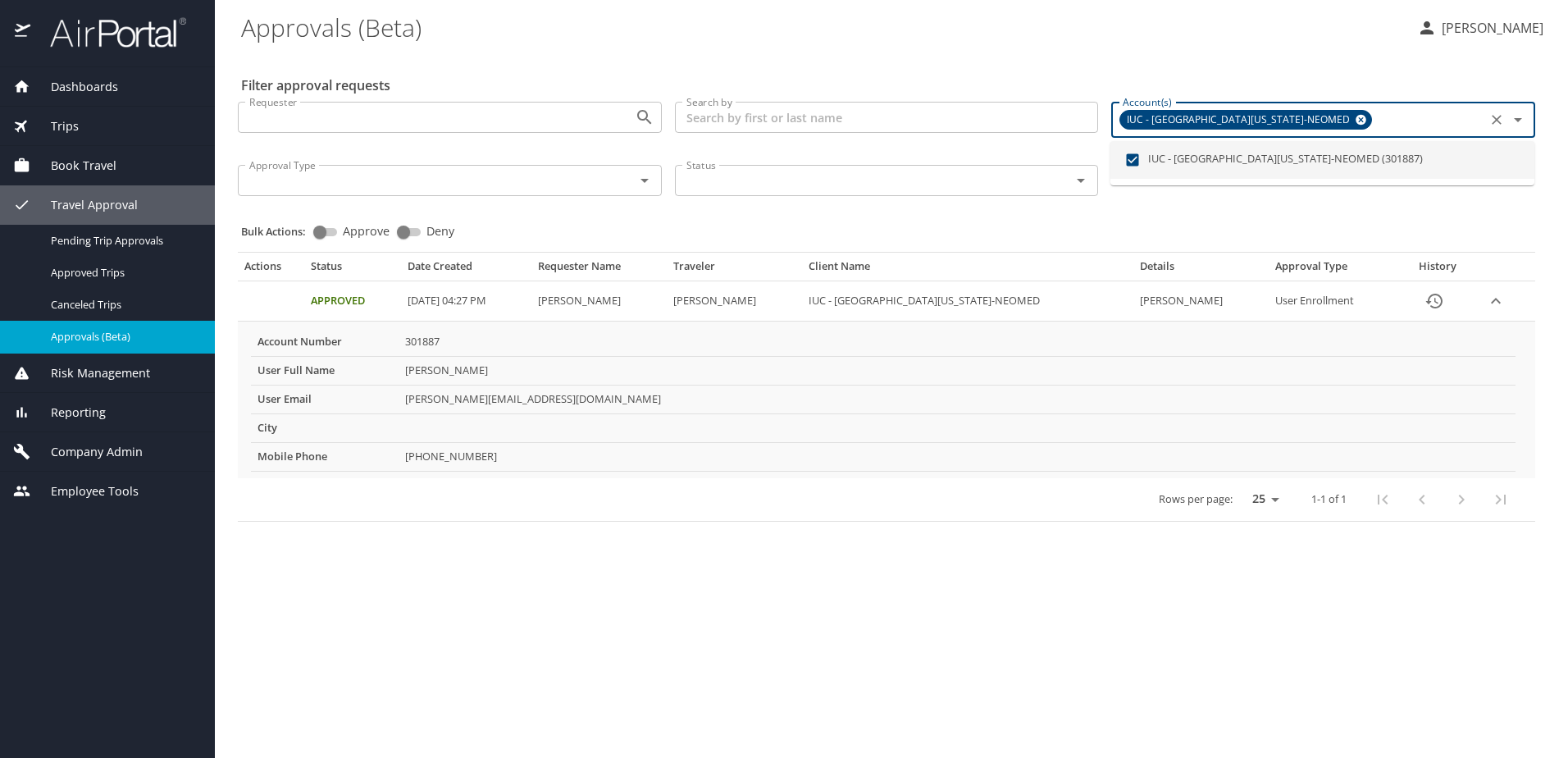
click at [1515, 204] on div "Requester Requester Search by Search by Account(s) IUC - Northeast Ohio Medical…" at bounding box center [887, 148] width 1310 height 117
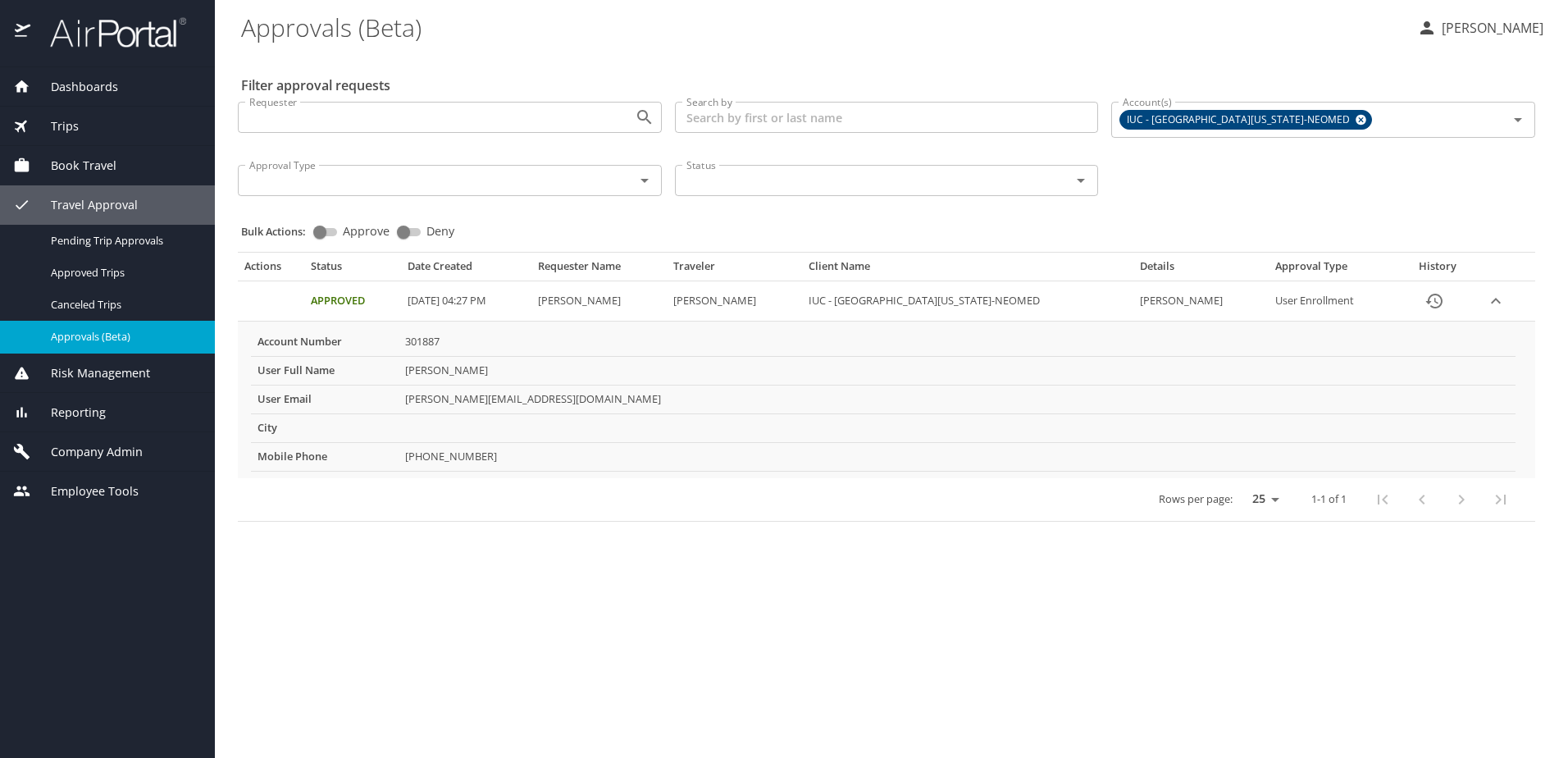
click at [76, 454] on span "Company Admin" at bounding box center [86, 452] width 113 height 18
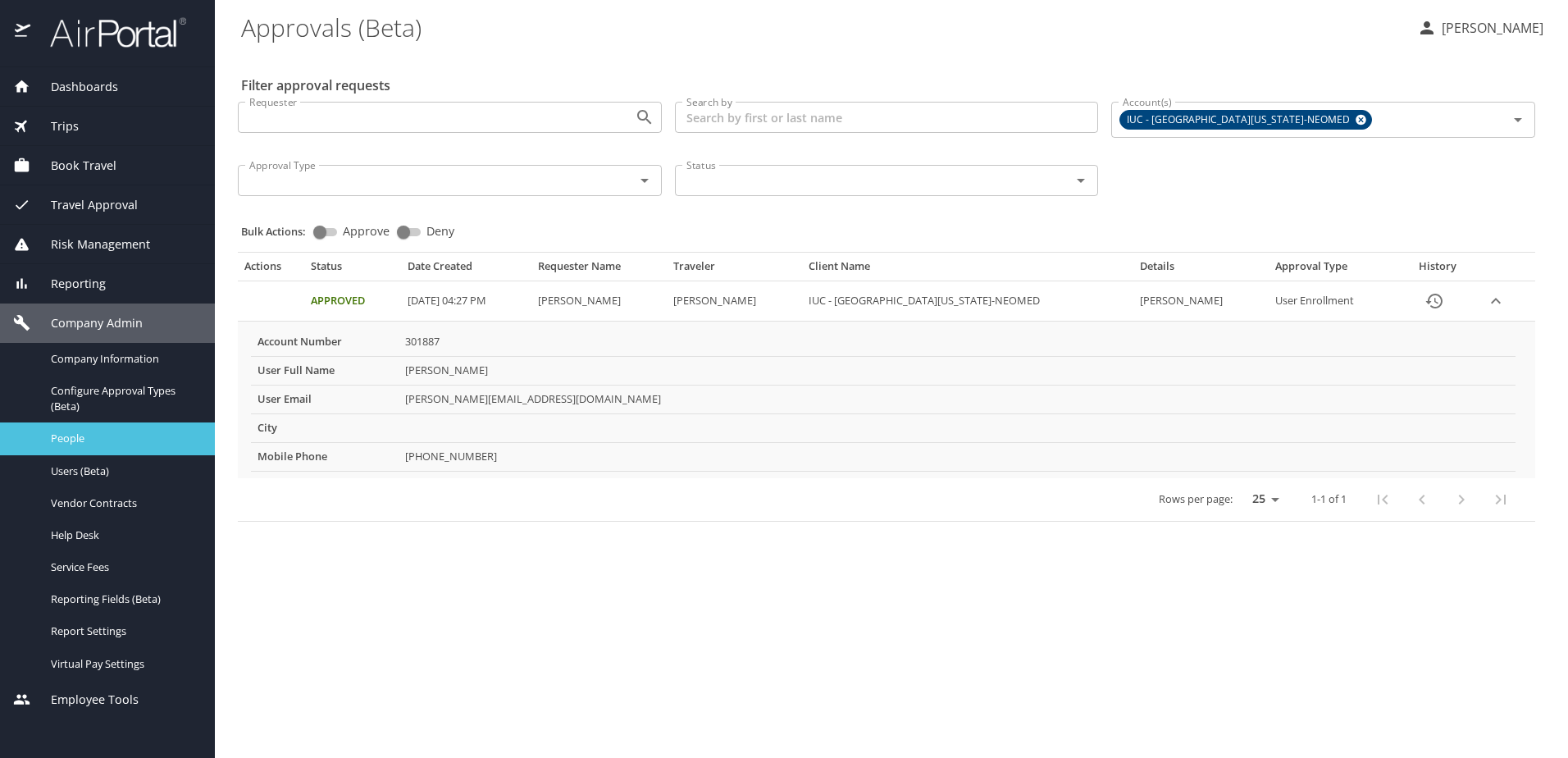
click at [69, 434] on span "People" at bounding box center [123, 438] width 144 height 15
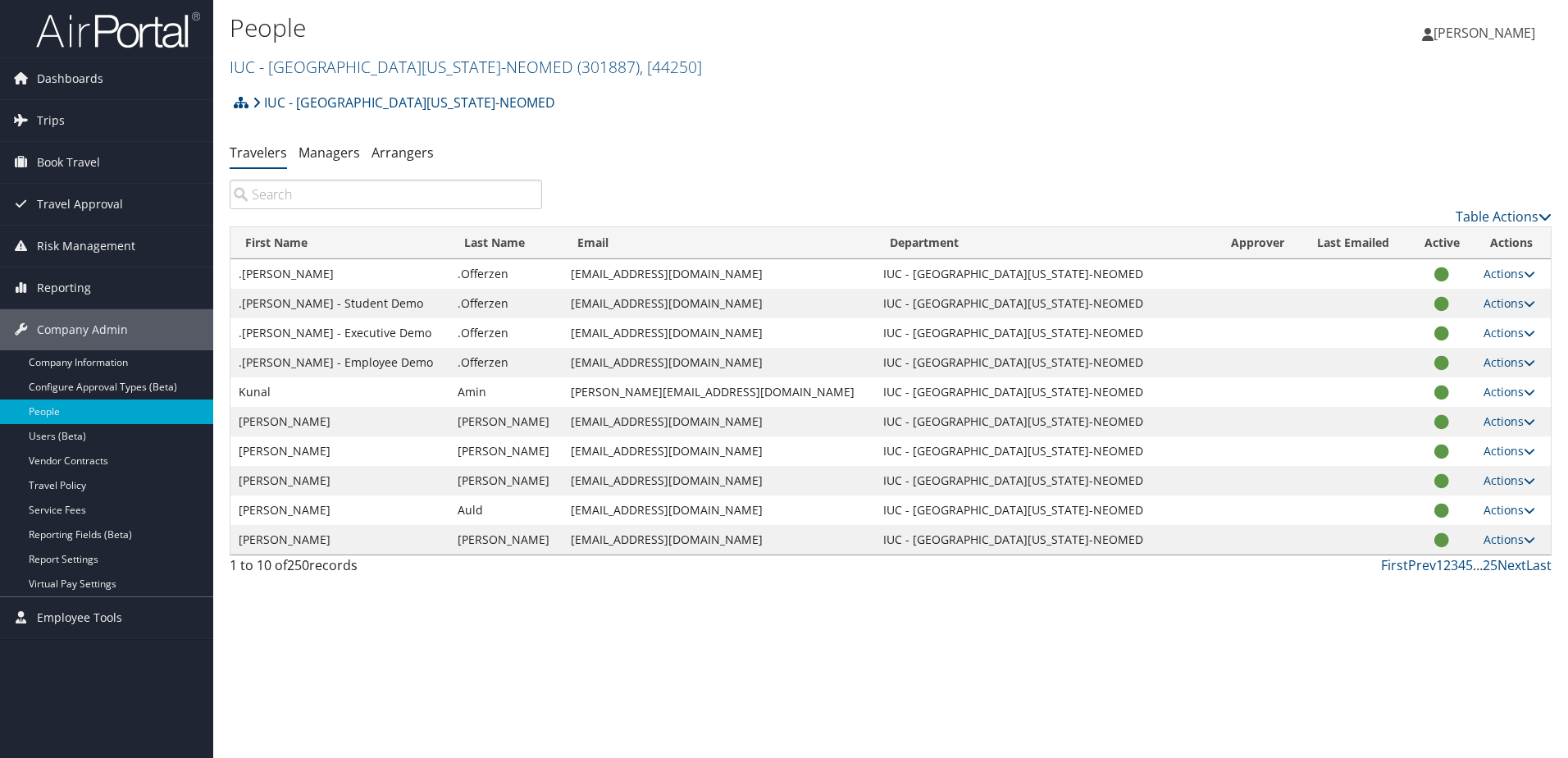
click at [325, 198] on input "search" at bounding box center [386, 194] width 313 height 30
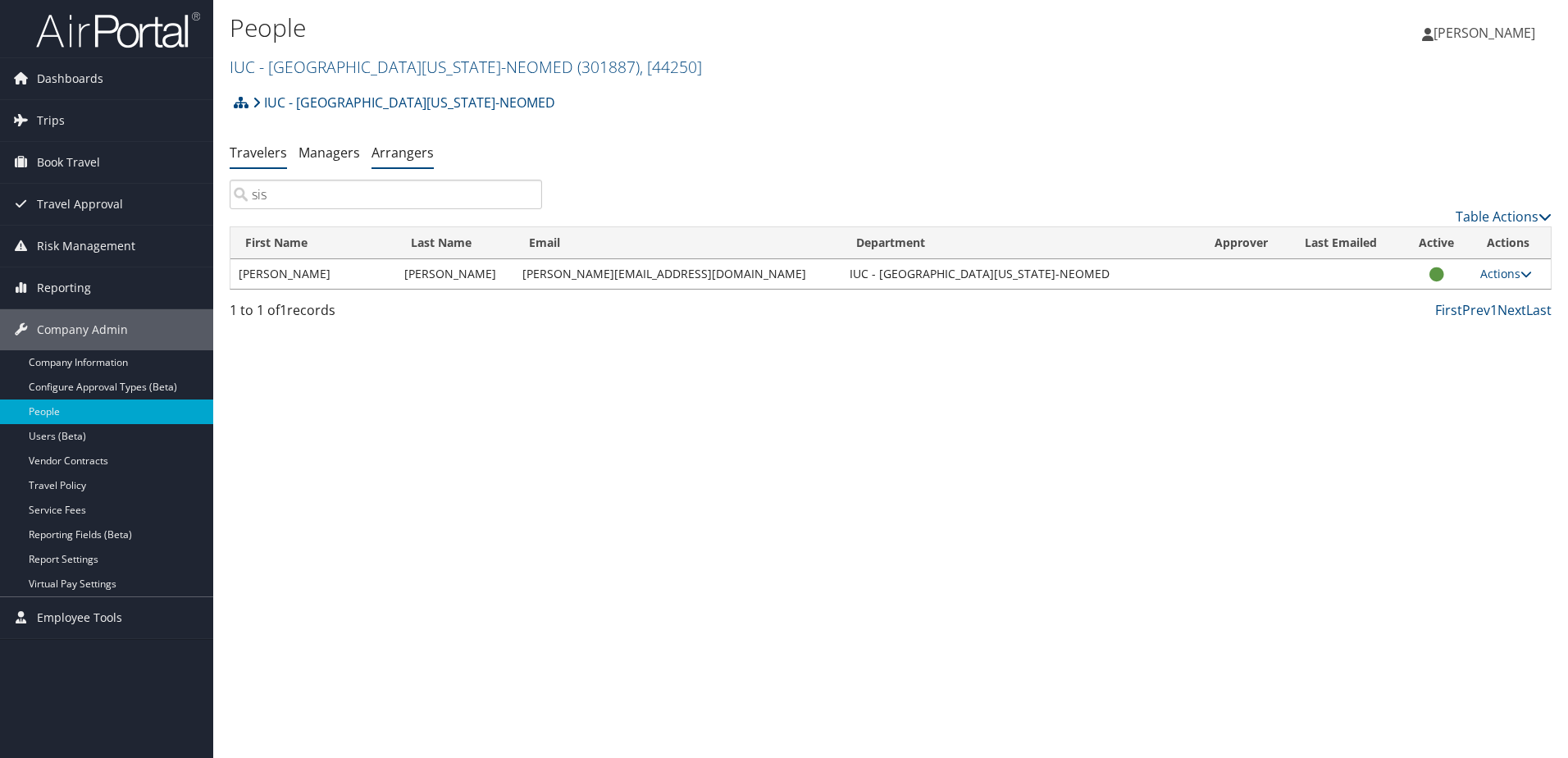
type input "sis"
click at [403, 151] on link "Arrangers" at bounding box center [403, 152] width 63 height 18
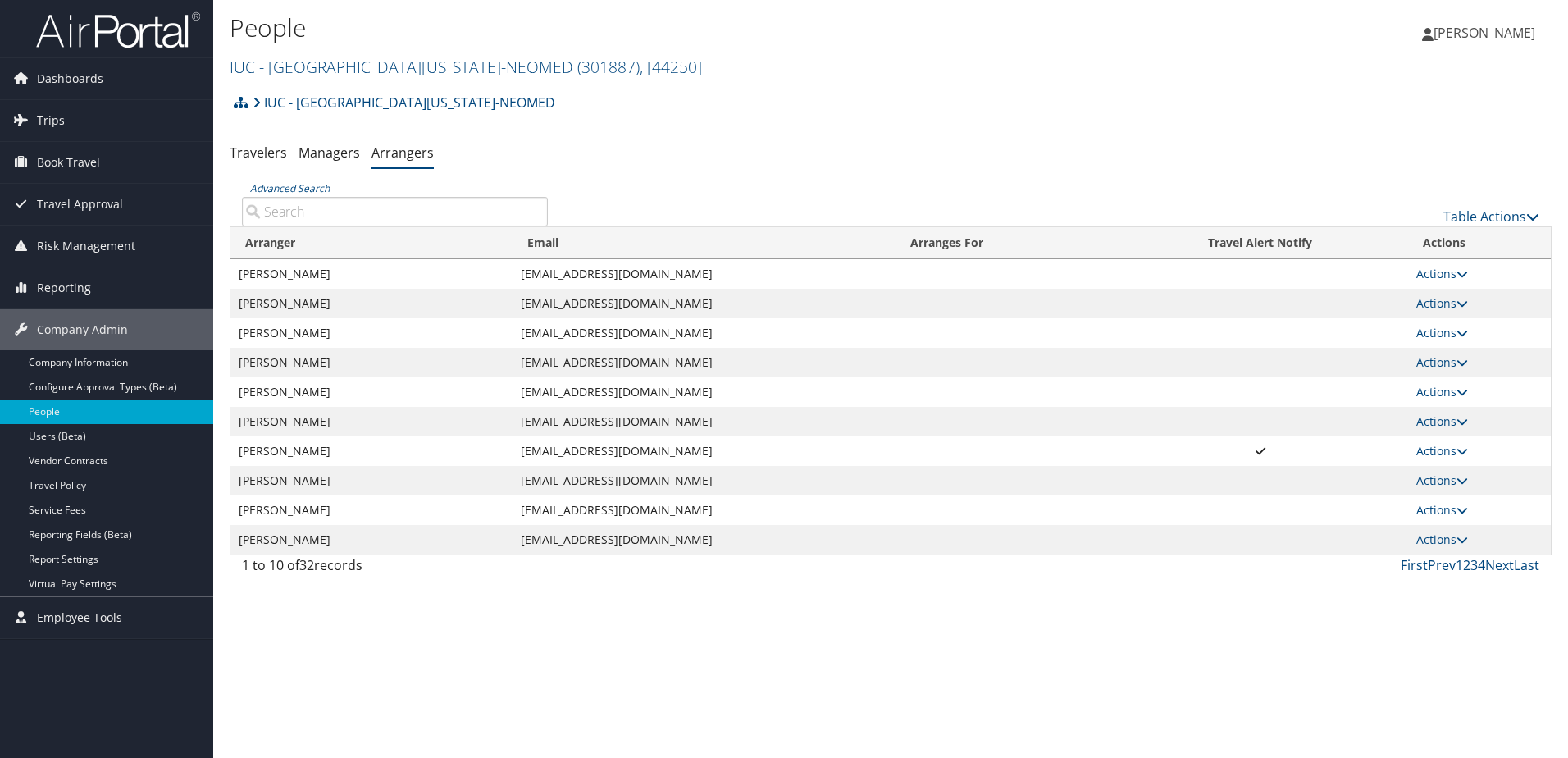
click at [369, 209] on input "Advanced Search" at bounding box center [394, 211] width 306 height 30
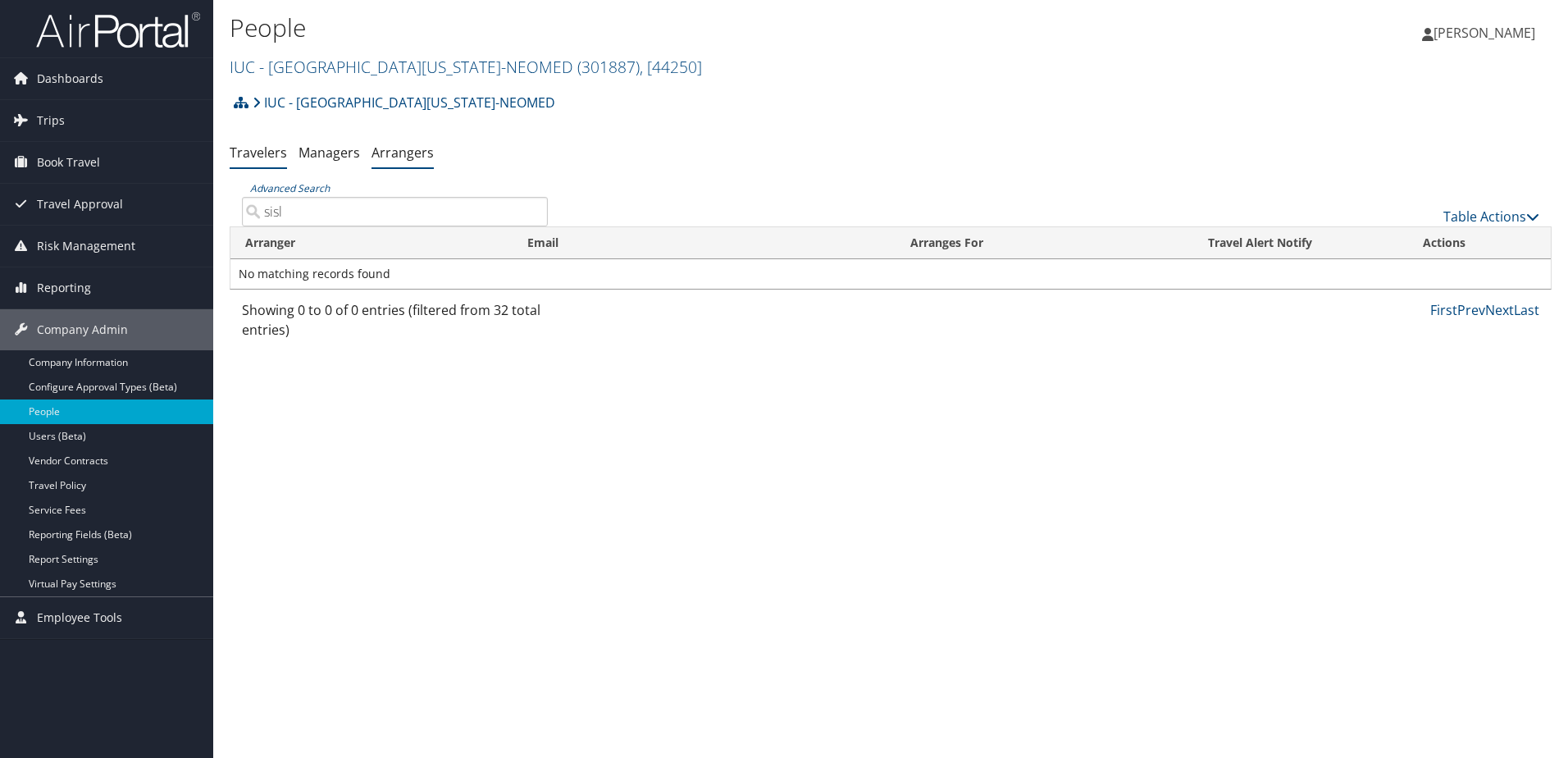
type input "sisl"
click at [273, 153] on link "Travelers" at bounding box center [259, 152] width 58 height 18
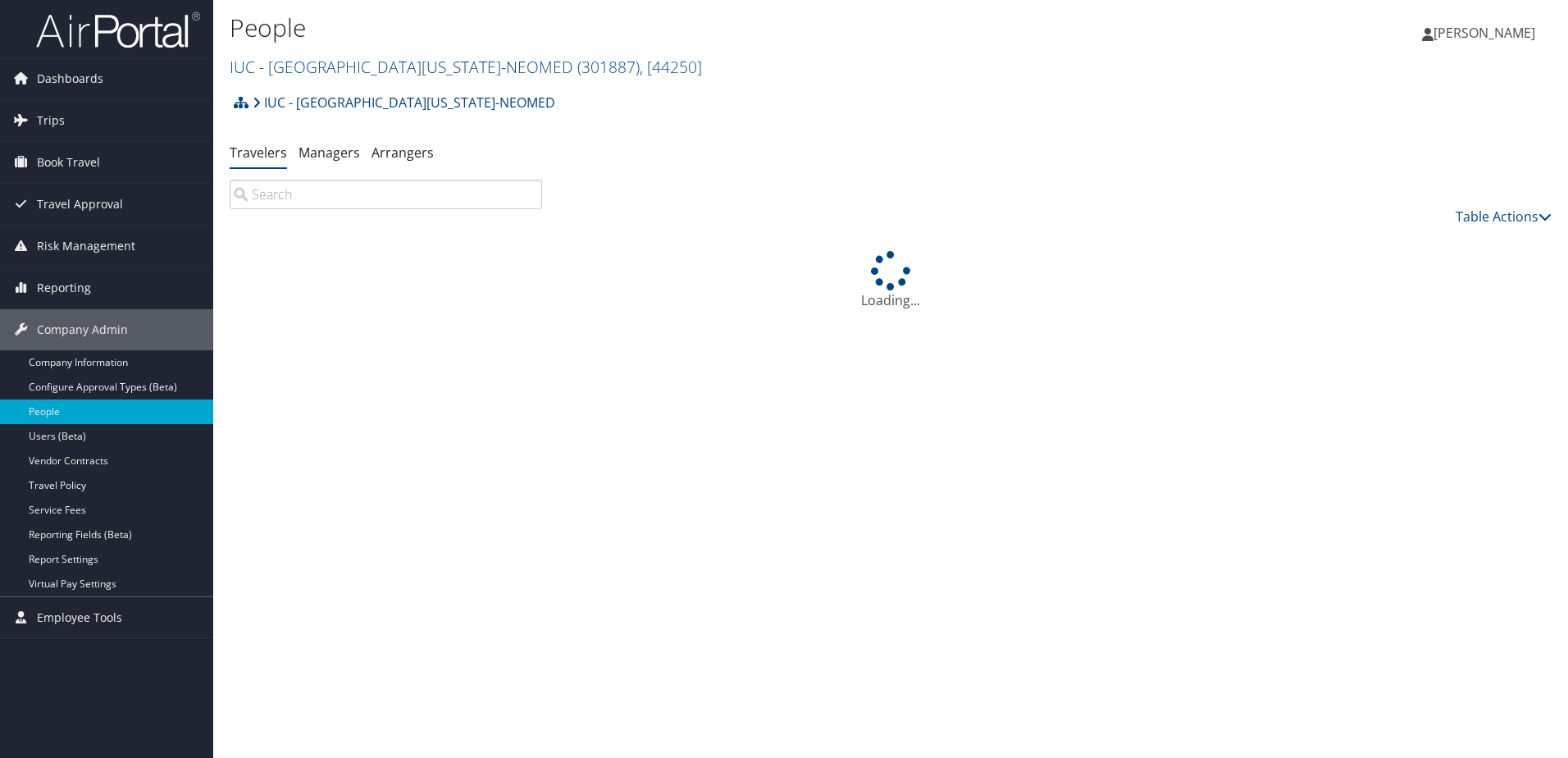
click at [337, 187] on input "search" at bounding box center [386, 194] width 313 height 30
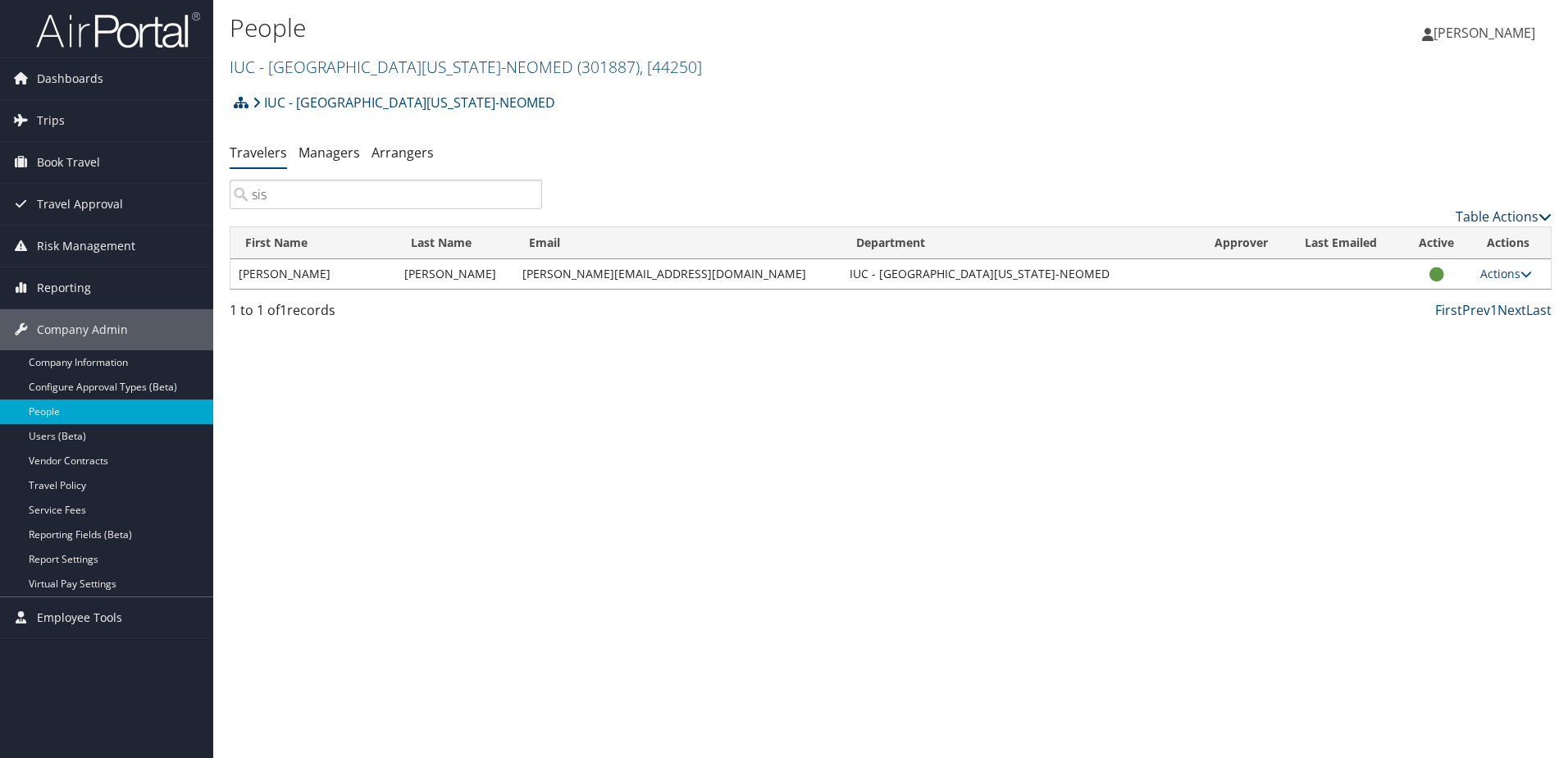
type input "sis"
click at [1547, 217] on icon at bounding box center [1544, 216] width 13 height 13
click at [1400, 165] on div at bounding box center [784, 379] width 1568 height 758
click at [1521, 270] on icon at bounding box center [1526, 274] width 12 height 12
click at [1429, 293] on link "User Settings" at bounding box center [1447, 298] width 151 height 28
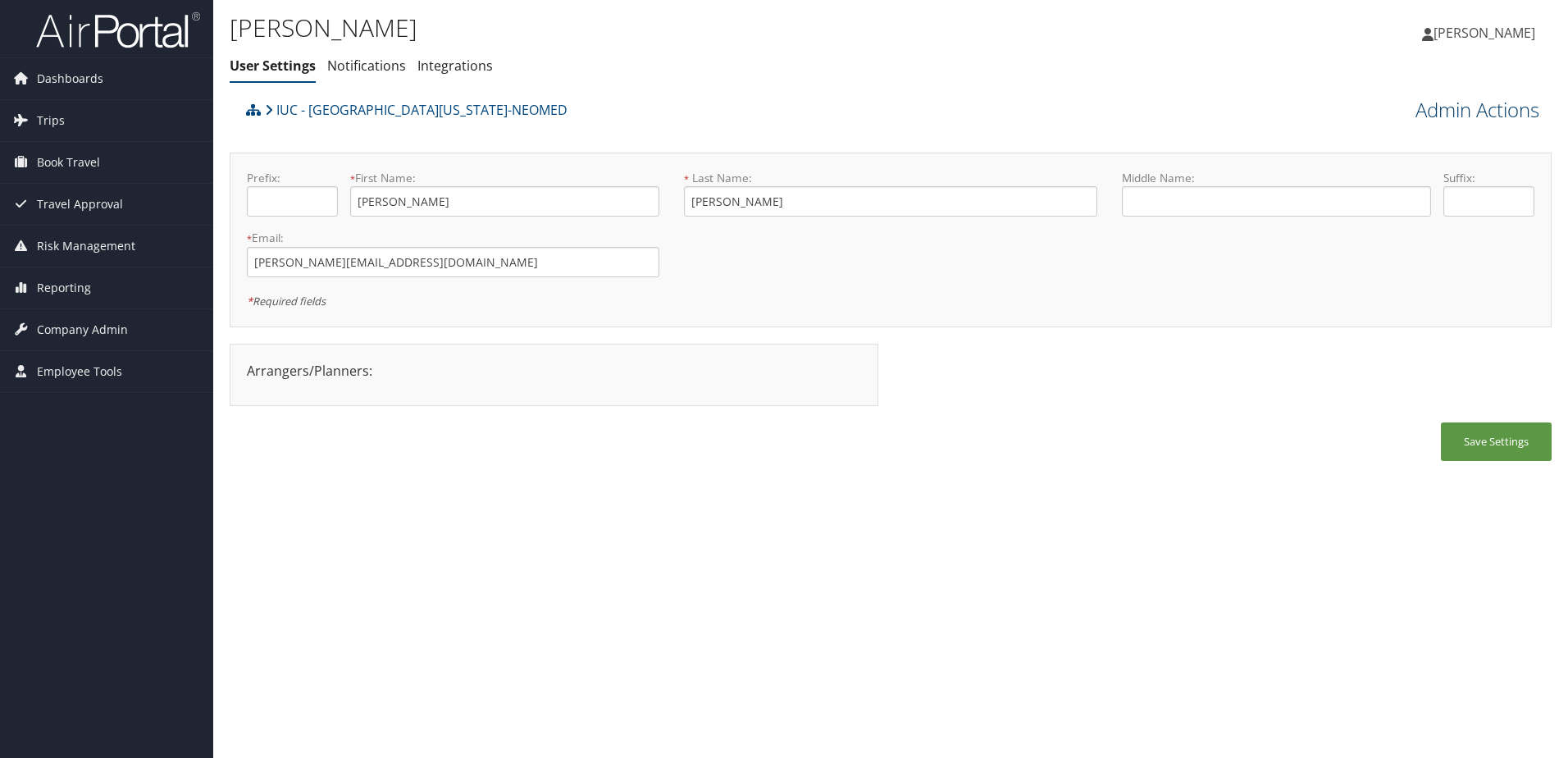
click at [1450, 108] on link "Admin Actions" at bounding box center [1477, 109] width 124 height 28
click at [1336, 91] on div "[PERSON_NAME] User Settings Notifications Integrations User Settings Notificati…" at bounding box center [891, 47] width 1355 height 93
click at [1486, 110] on link "Admin Actions" at bounding box center [1477, 109] width 124 height 28
click at [1355, 207] on link "Change User's Account/Department" at bounding box center [1431, 203] width 216 height 42
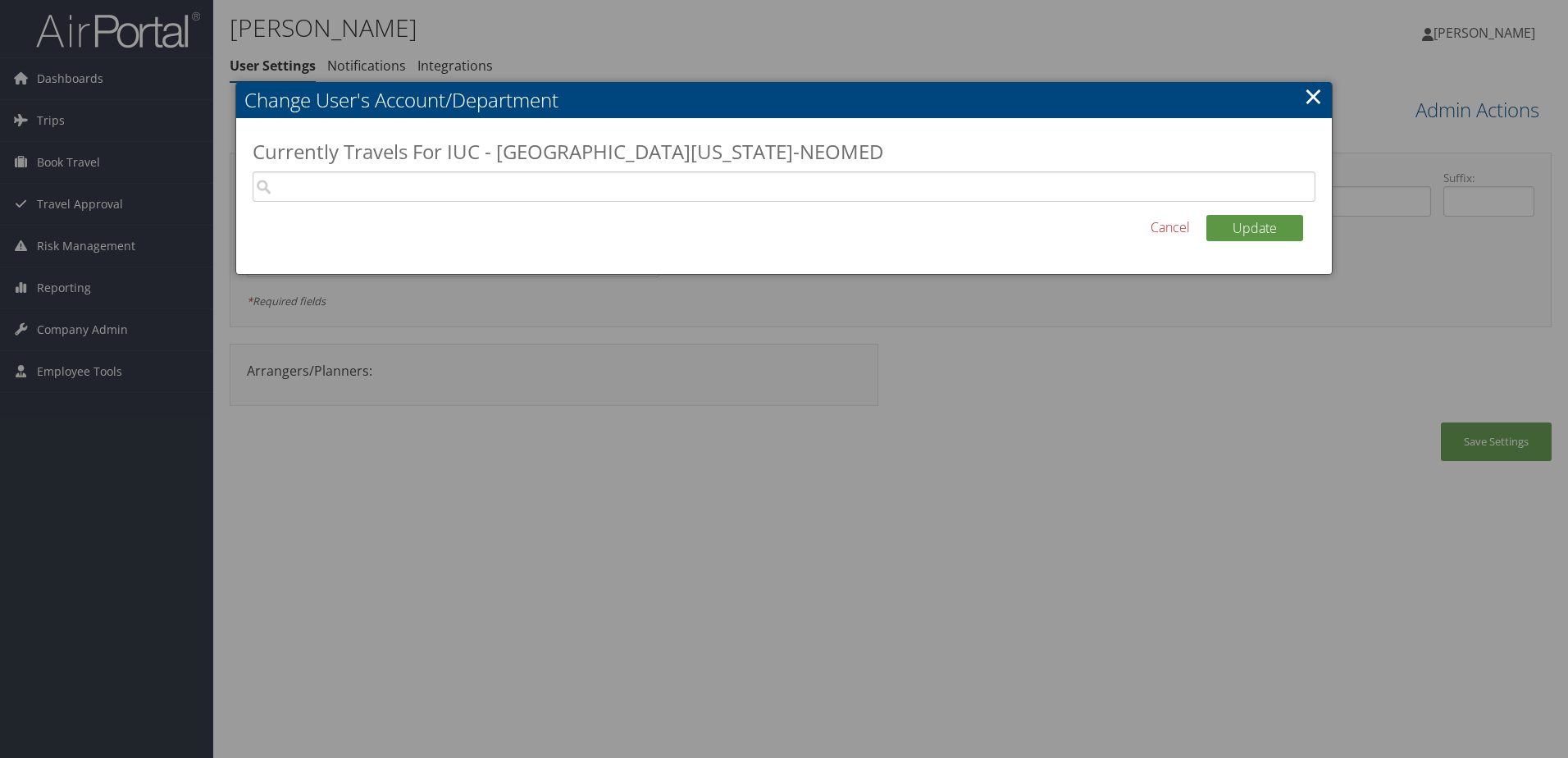
click at [1160, 226] on link "Cancel" at bounding box center [1170, 226] width 39 height 20
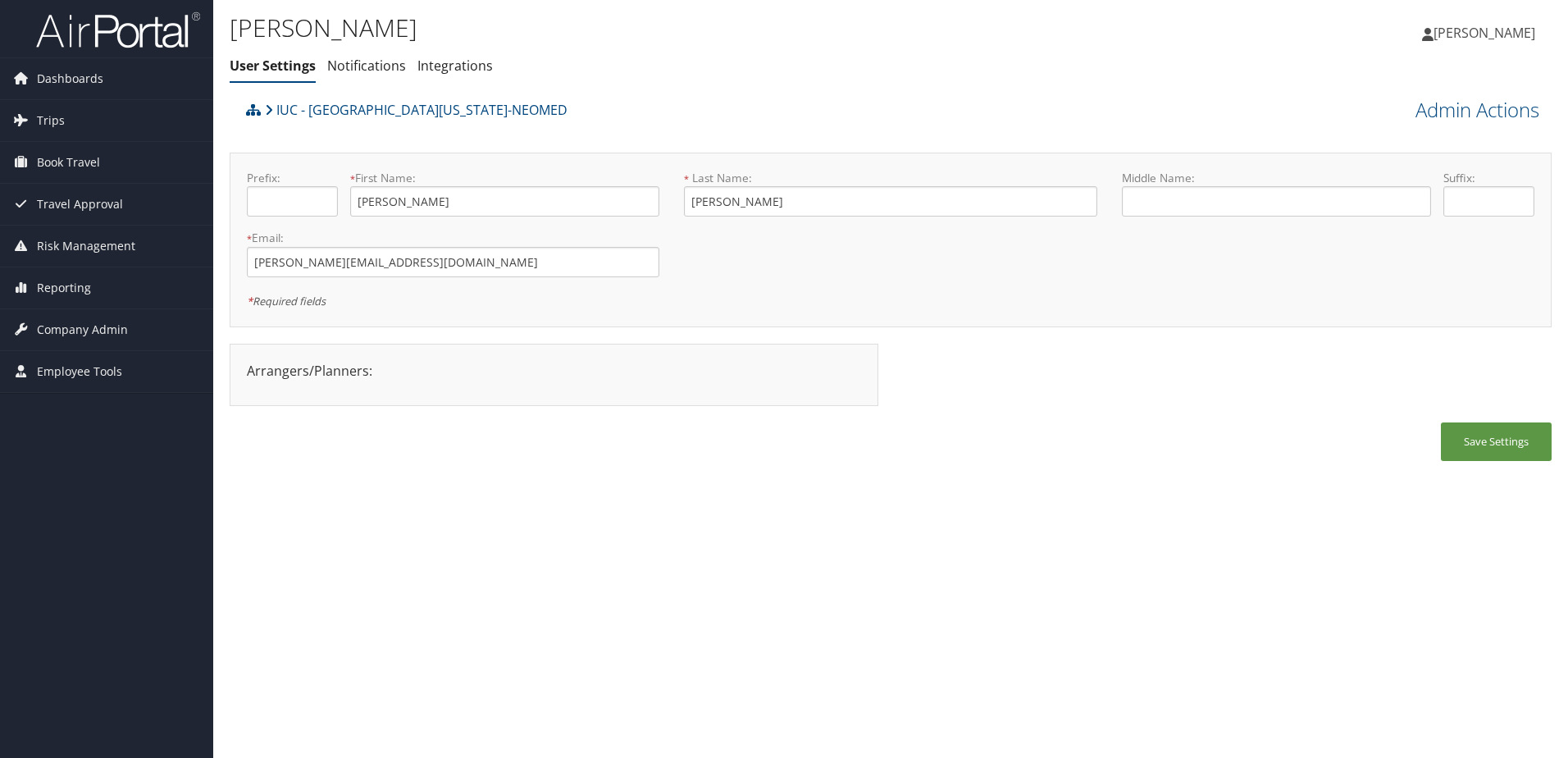
click at [286, 371] on div "Arrangers/Planners: Edit Arrangers & Planners Aeriole Conner Alysia Mulhollen A…" at bounding box center [554, 371] width 639 height 20
drag, startPoint x: 286, startPoint y: 371, endPoint x: 316, endPoint y: 431, distance: 67.1
click at [316, 431] on div "Save Settings" at bounding box center [891, 449] width 1322 height 55
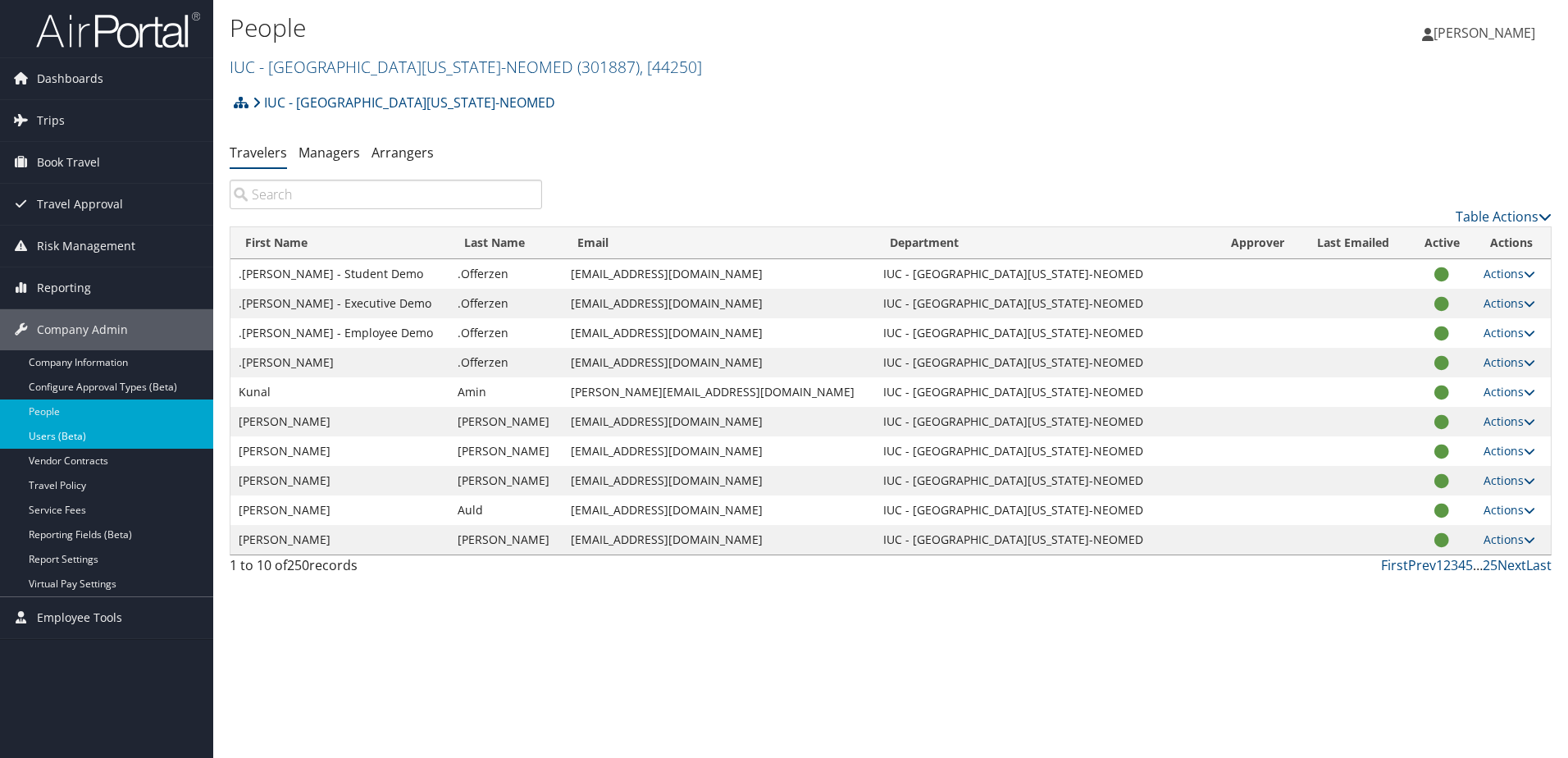
click at [44, 432] on link "Users (Beta)" at bounding box center [107, 436] width 214 height 25
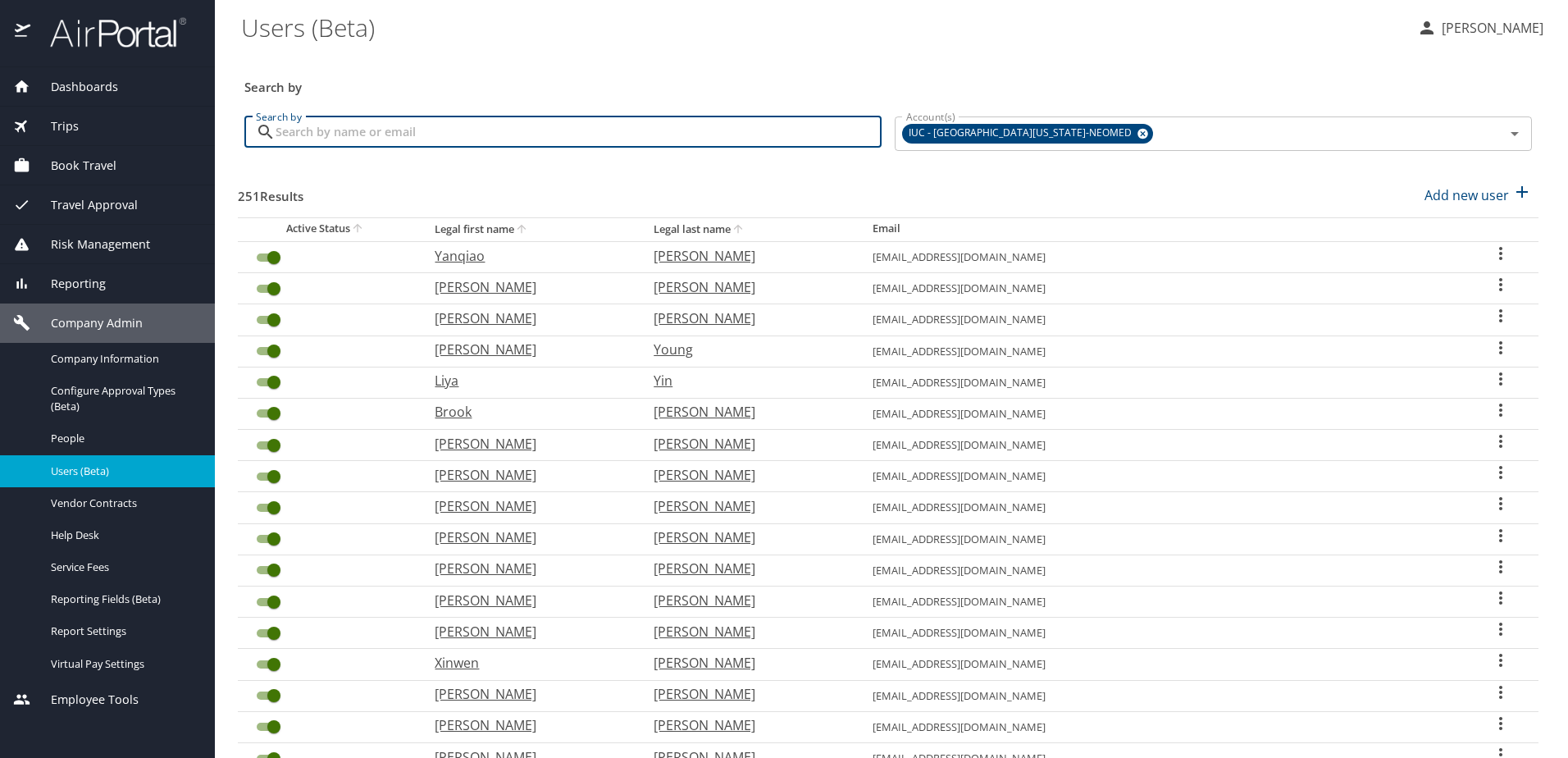
click at [325, 138] on input "Search by" at bounding box center [578, 131] width 606 height 31
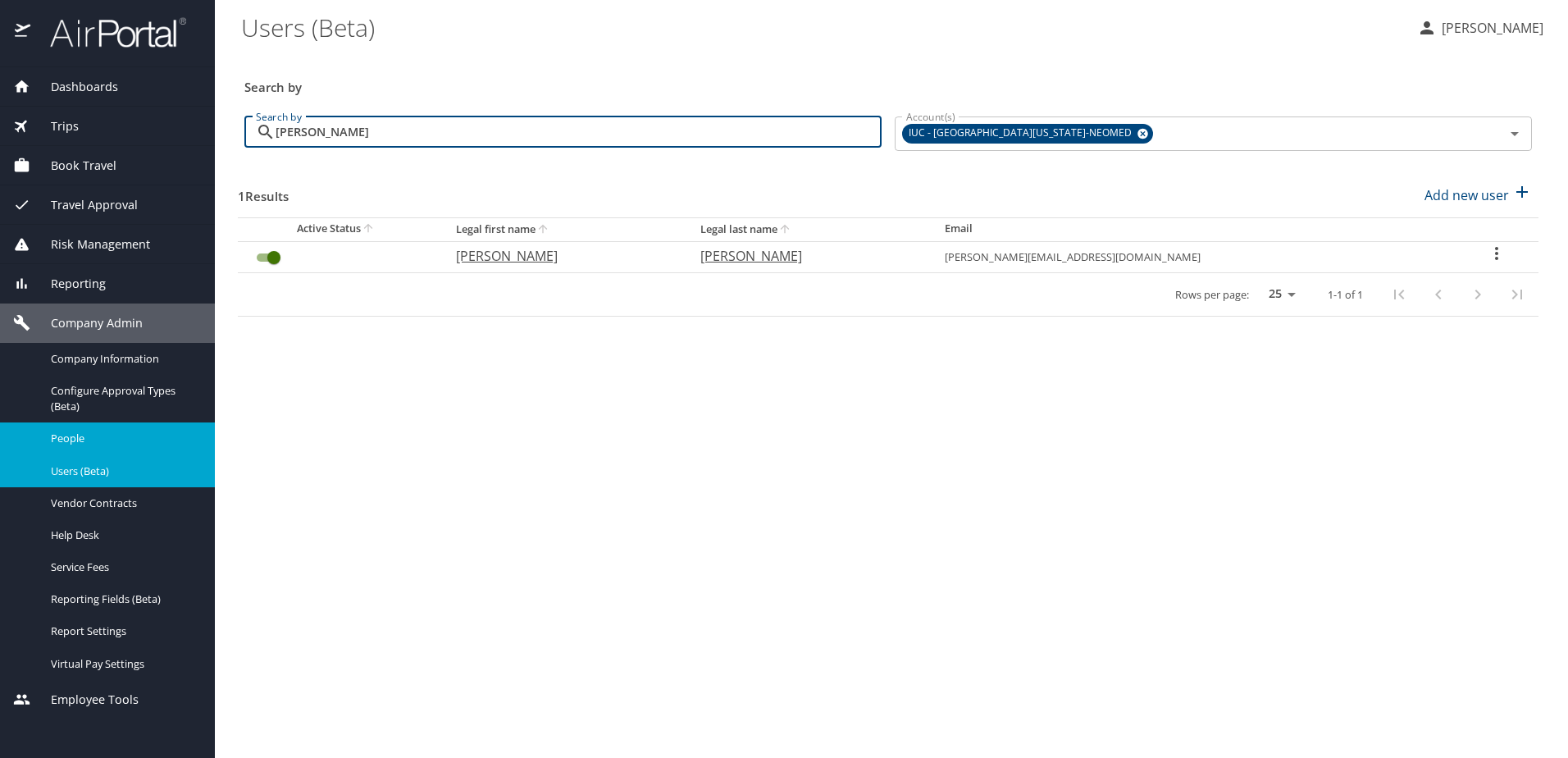
type input "[PERSON_NAME]"
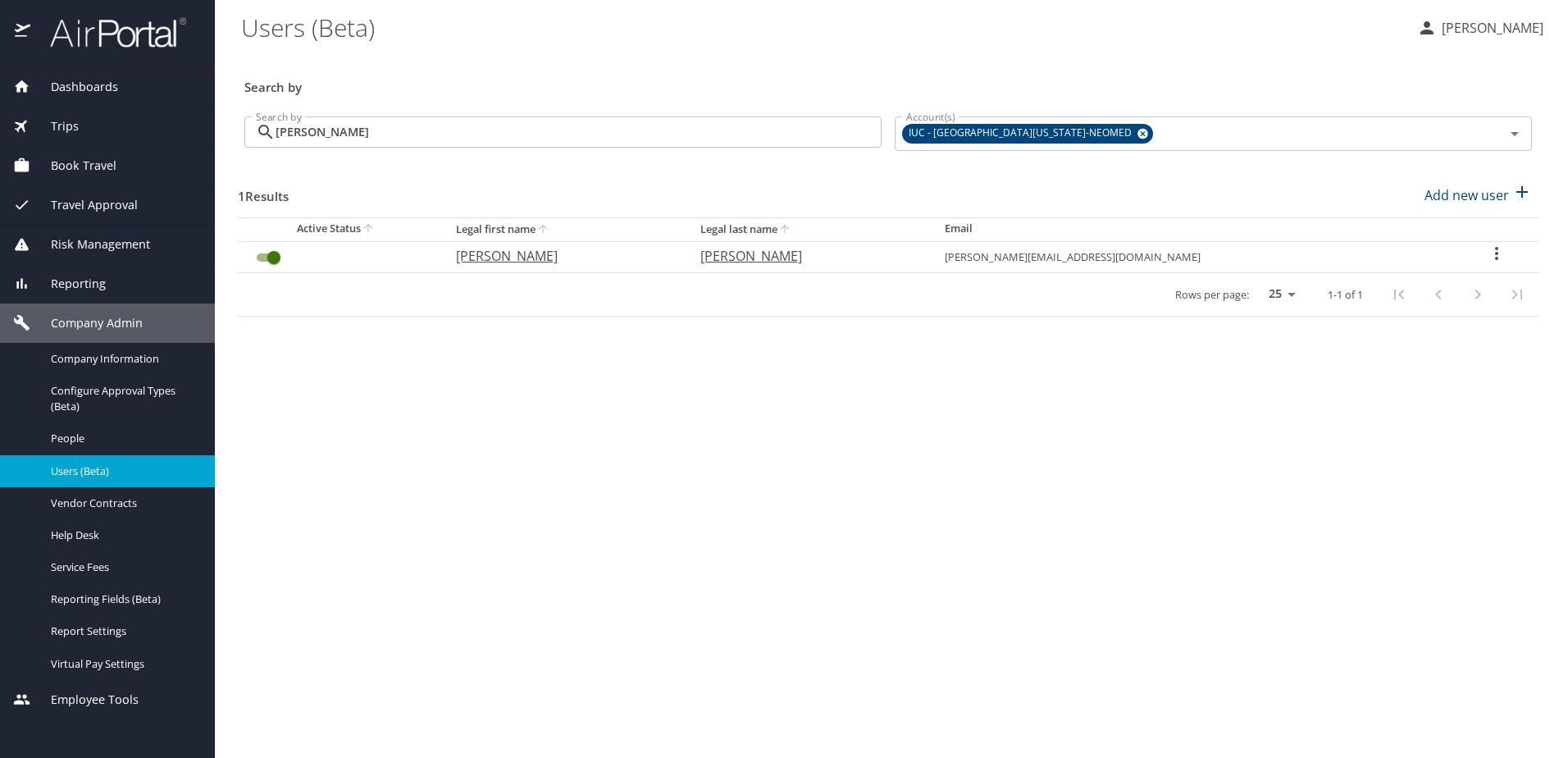
click at [1495, 248] on icon "User Search Table" at bounding box center [1497, 253] width 3 height 13
drag, startPoint x: 519, startPoint y: 499, endPoint x: 553, endPoint y: 493, distance: 34.5
click at [534, 499] on div at bounding box center [784, 379] width 1568 height 758
click at [82, 393] on span "Configure Approval Types (Beta)" at bounding box center [123, 399] width 144 height 31
